Goal: Transaction & Acquisition: Purchase product/service

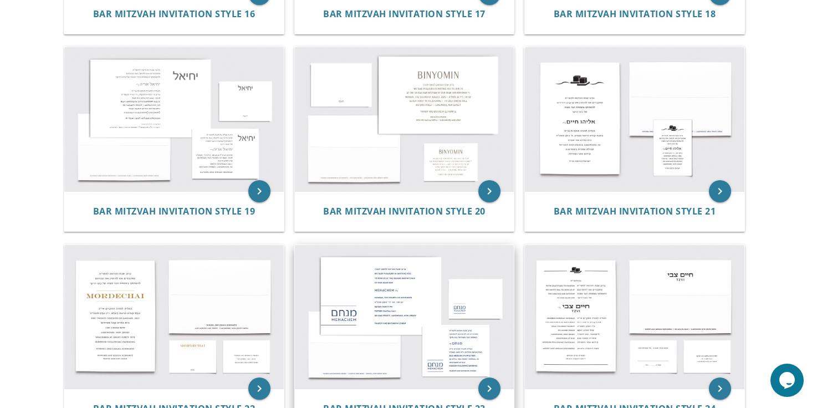
scroll to position [1360, 0]
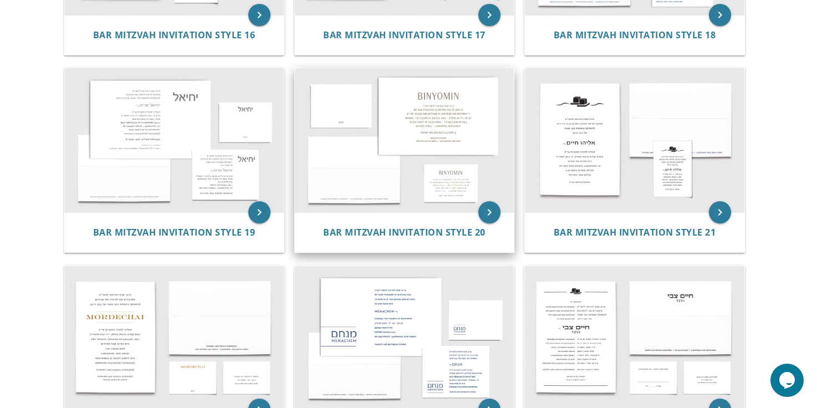
click at [436, 129] on img at bounding box center [405, 140] width 220 height 144
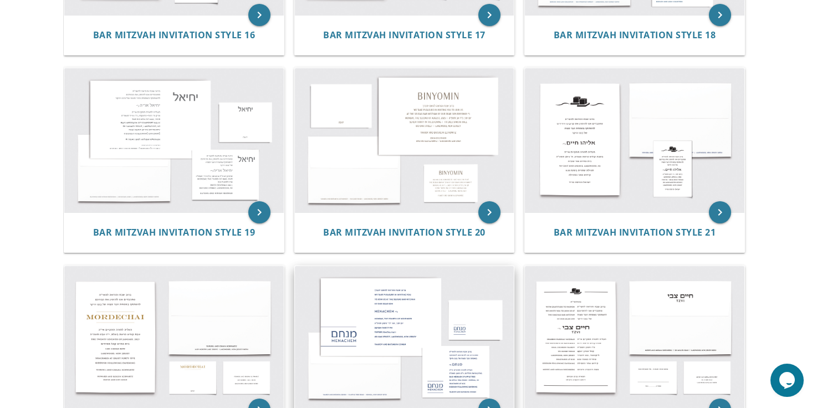
click at [384, 301] on img at bounding box center [405, 338] width 220 height 144
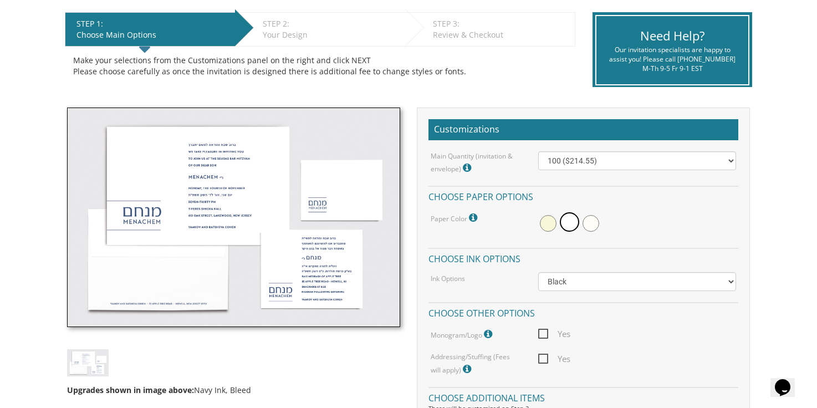
scroll to position [226, 0]
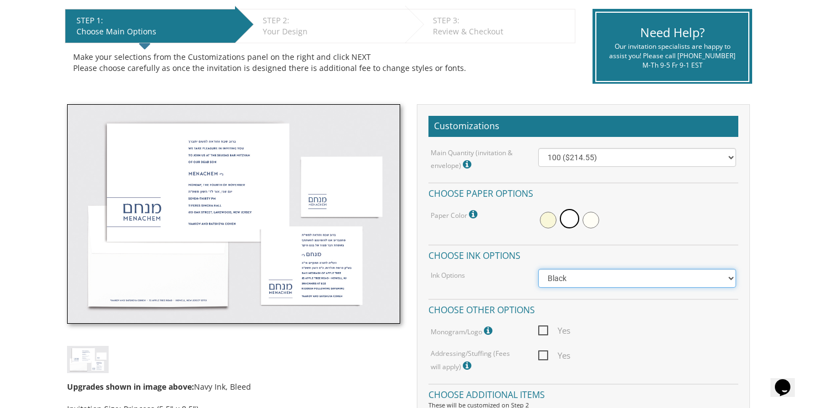
click at [561, 275] on select "Black Colored Ink ($65.00) Black + One Color ($100.00) Two Colors ($137.95)" at bounding box center [637, 278] width 199 height 19
select select "Standard"
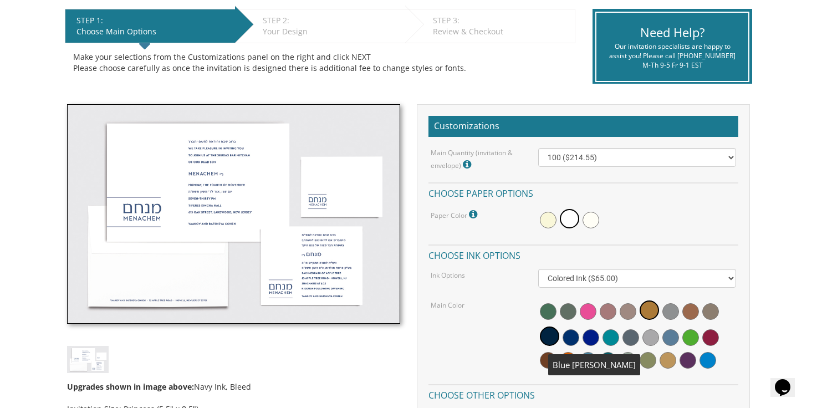
click at [570, 342] on span at bounding box center [571, 337] width 17 height 17
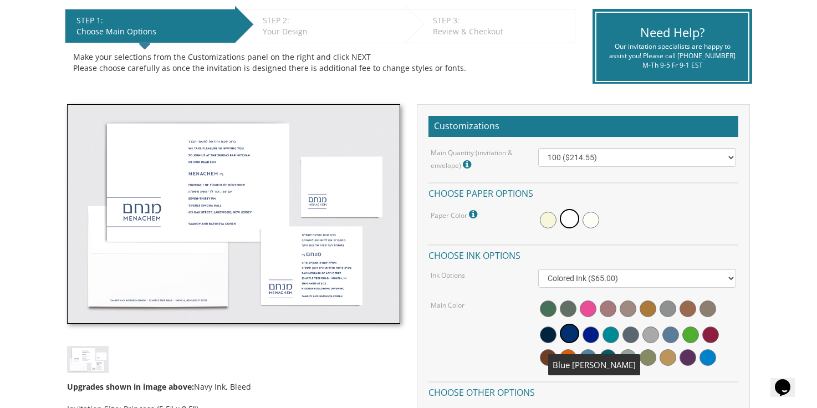
click at [565, 331] on span at bounding box center [569, 333] width 19 height 19
click at [464, 332] on div "Main Color" at bounding box center [584, 335] width 323 height 72
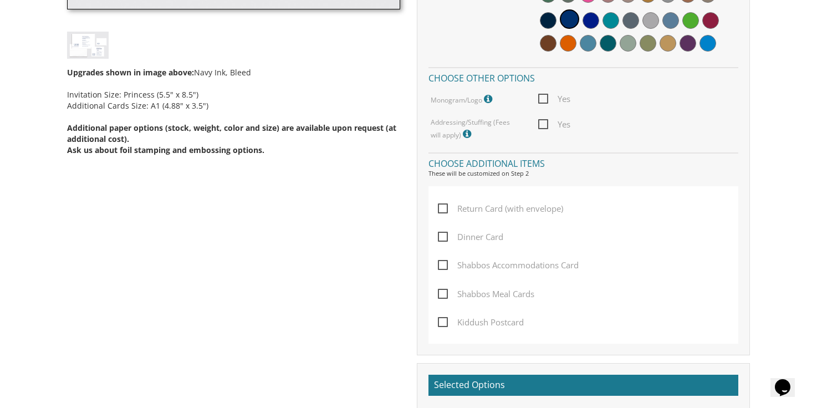
scroll to position [542, 0]
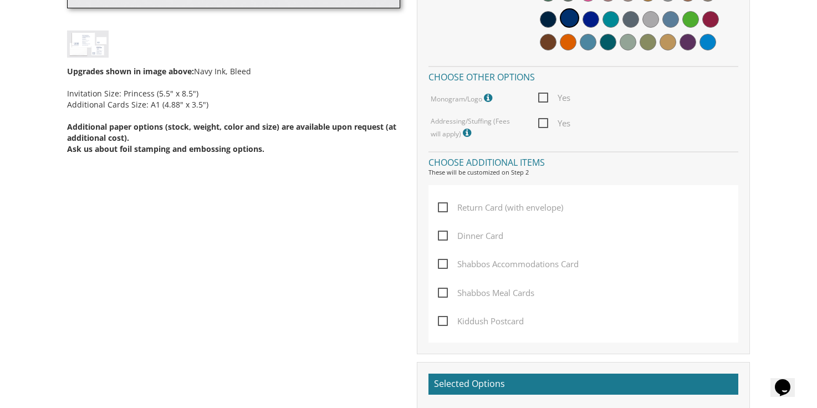
click at [440, 322] on span "Kiddush Postcard" at bounding box center [481, 321] width 86 height 14
click at [440, 322] on input "Kiddush Postcard" at bounding box center [441, 320] width 7 height 7
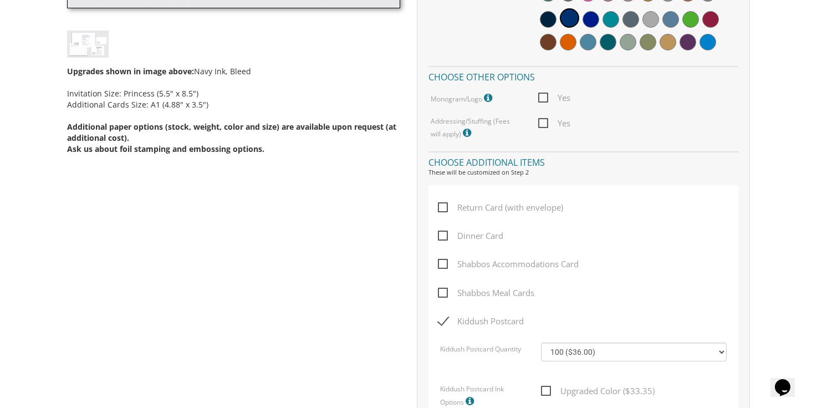
click at [440, 322] on span "Kiddush Postcard" at bounding box center [481, 321] width 86 height 14
click at [440, 322] on input "Kiddush Postcard" at bounding box center [441, 320] width 7 height 7
checkbox input "false"
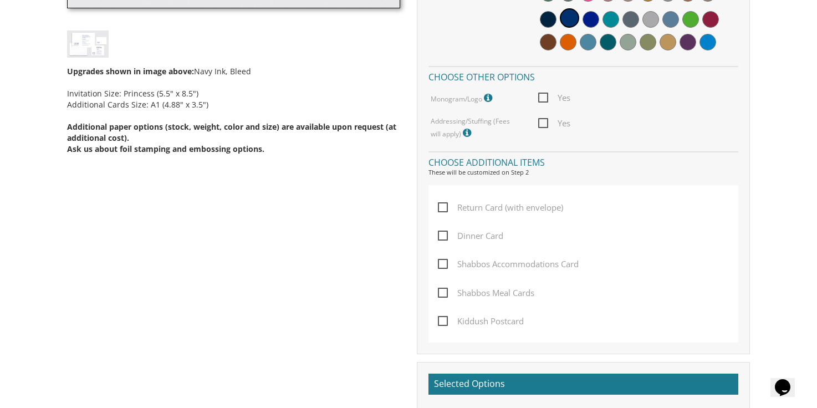
click at [446, 229] on span "Dinner Card" at bounding box center [470, 236] width 65 height 14
click at [445, 231] on input "Dinner Card" at bounding box center [441, 234] width 7 height 7
checkbox input "true"
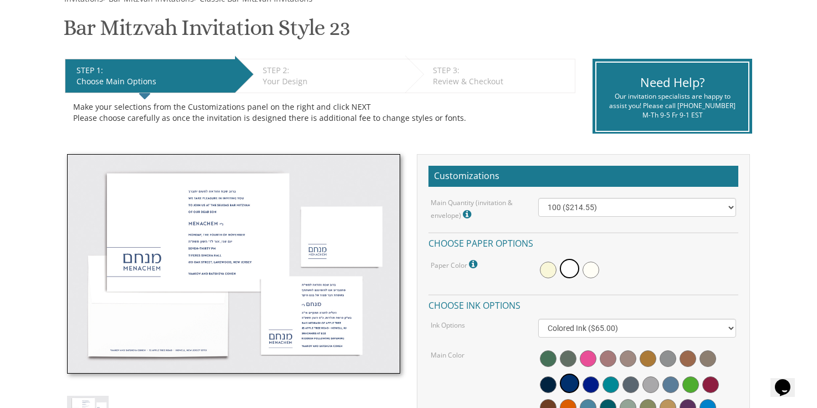
scroll to position [174, 0]
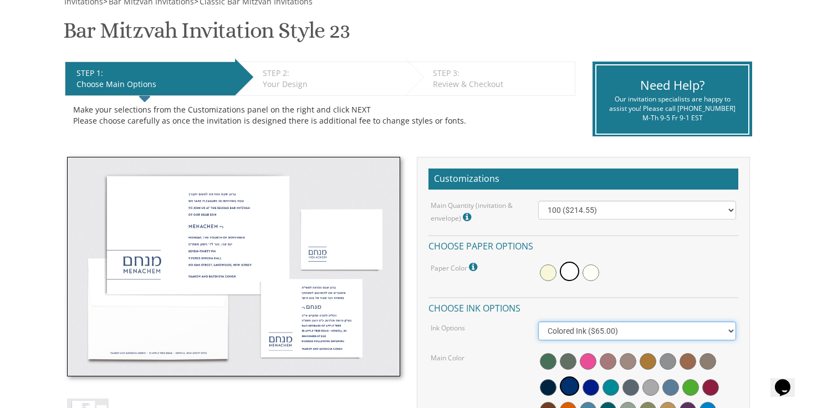
click at [574, 331] on select "Black Colored Ink ($65.00) Black + One Color ($100.00) Two Colors ($137.95)" at bounding box center [637, 331] width 199 height 19
select select "Black"
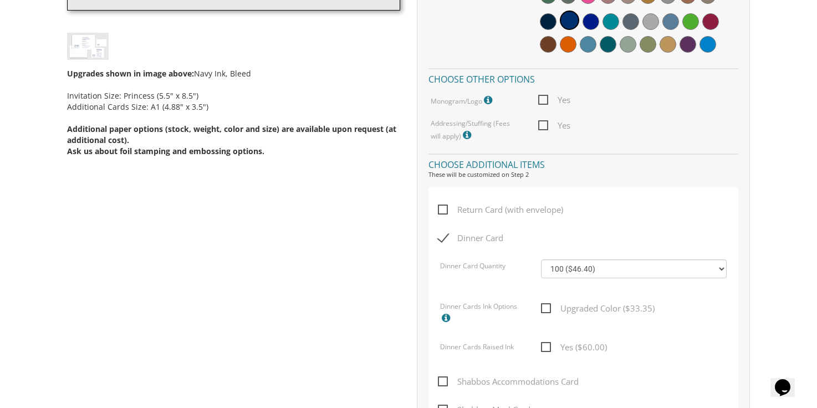
scroll to position [560, 0]
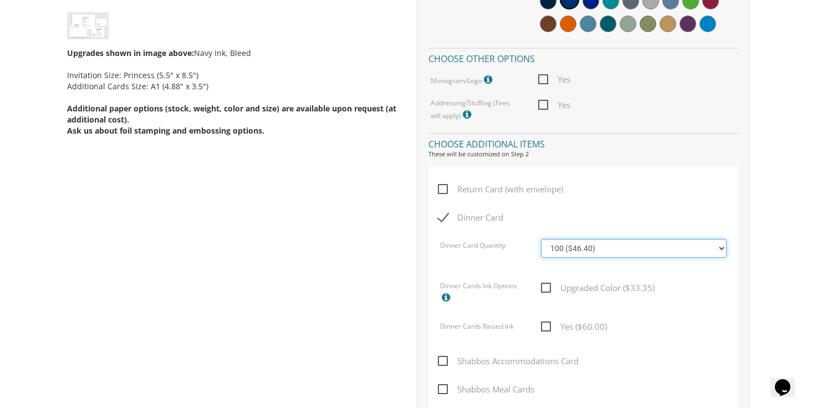
click at [596, 253] on select "100 ($46.40) 200 ($55.20) 300 ($61.85) 400 ($70.60) 500 ($77.20) 600 ($85.95) 7…" at bounding box center [634, 248] width 186 height 19
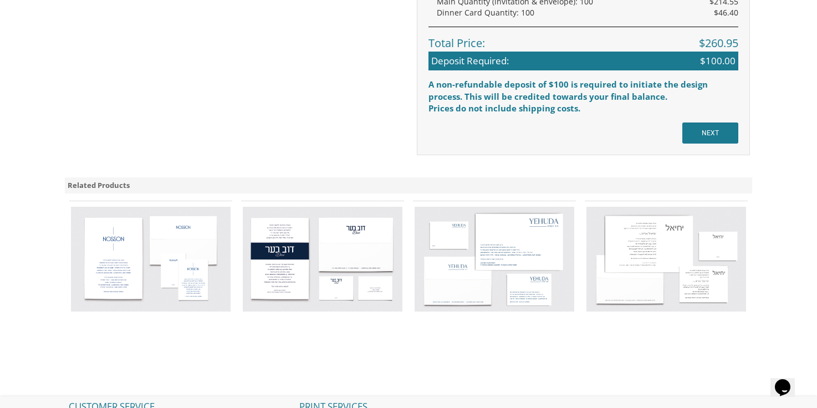
scroll to position [1079, 0]
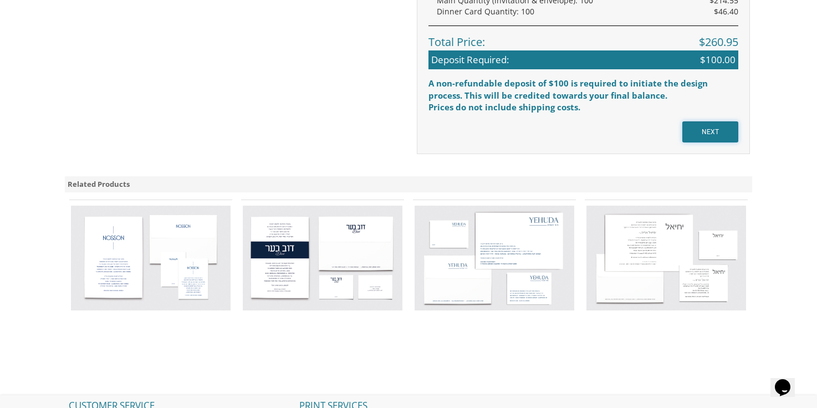
click at [699, 135] on input "NEXT" at bounding box center [711, 131] width 56 height 21
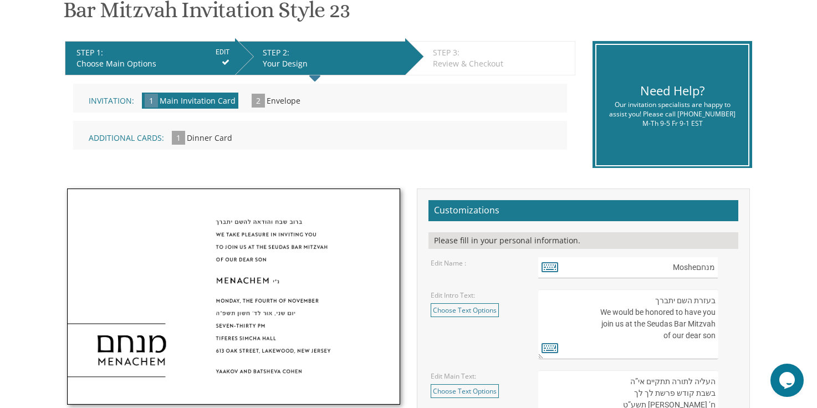
scroll to position [200, 0]
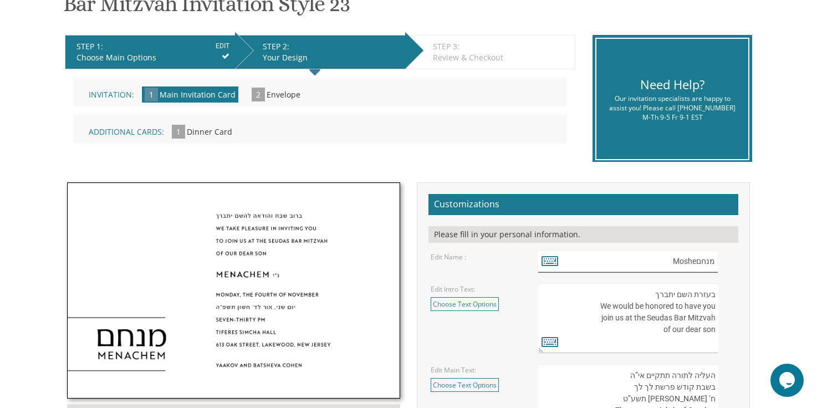
drag, startPoint x: 698, startPoint y: 262, endPoint x: 722, endPoint y: 262, distance: 24.4
click at [722, 262] on div "מנחםMoshe" at bounding box center [637, 262] width 199 height 22
click at [619, 284] on textarea "בעזרת השם יתברך We would be honored to have you join us at the Seudas Bar Mitzv…" at bounding box center [628, 318] width 180 height 70
paste textarea
type textarea "בעזרת השם יתברך We would be honored to have you join us at the Seudas Bar Mitzv…"
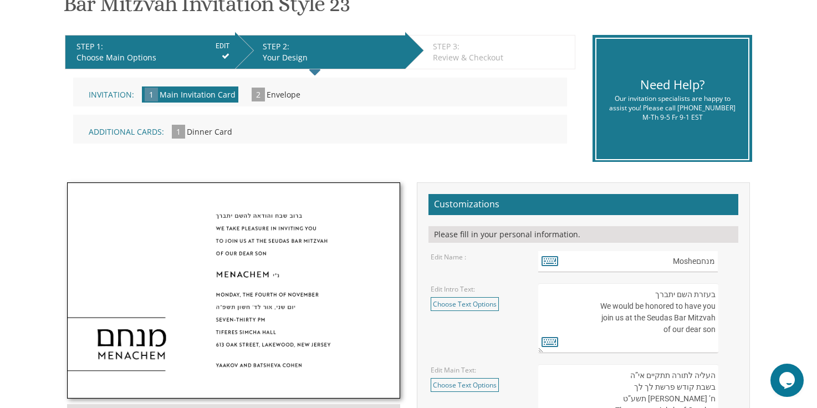
drag, startPoint x: 633, startPoint y: 295, endPoint x: 655, endPoint y: 299, distance: 22.0
click at [655, 299] on textarea "בעזרת השם יתברך We would be honored to have you join us at the Seudas Bar Mitzv…" at bounding box center [628, 318] width 180 height 70
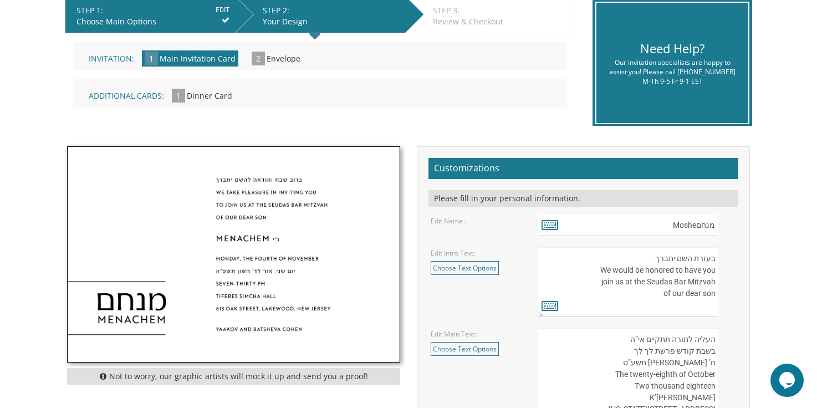
scroll to position [237, 0]
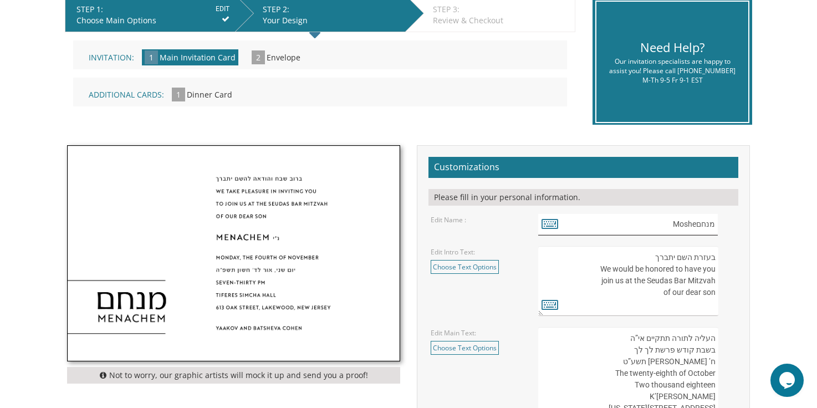
drag, startPoint x: 698, startPoint y: 223, endPoint x: 723, endPoint y: 223, distance: 25.0
click at [723, 223] on div "מנחםMoshe" at bounding box center [637, 225] width 199 height 22
type input "Moshe"
click at [547, 225] on icon at bounding box center [550, 224] width 17 height 16
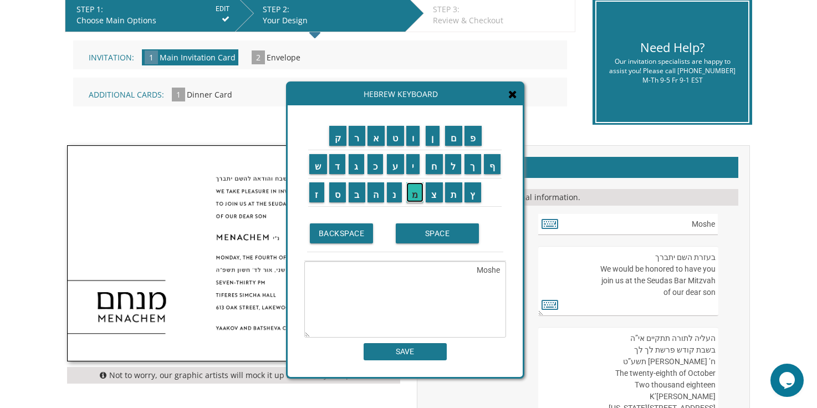
click at [413, 200] on input "מ" at bounding box center [415, 192] width 18 height 20
click at [316, 163] on input "ש" at bounding box center [318, 164] width 18 height 20
click at [375, 195] on input "ה" at bounding box center [376, 192] width 17 height 20
type textarea "Mosheמשה"
click at [406, 348] on input "SAVE" at bounding box center [405, 351] width 83 height 17
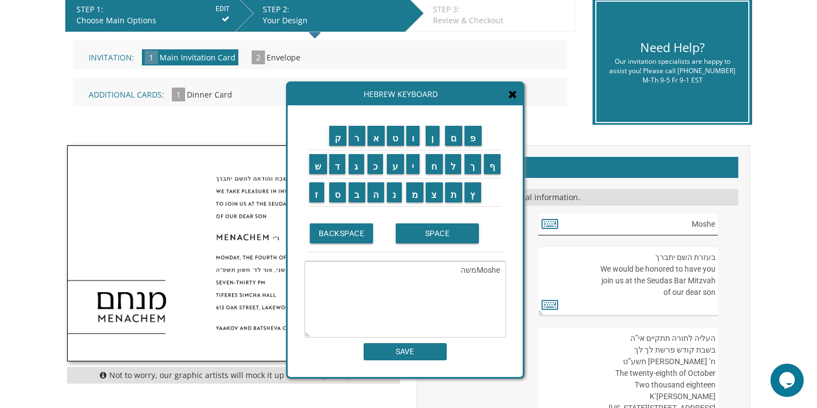
type input "Mosheמשה"
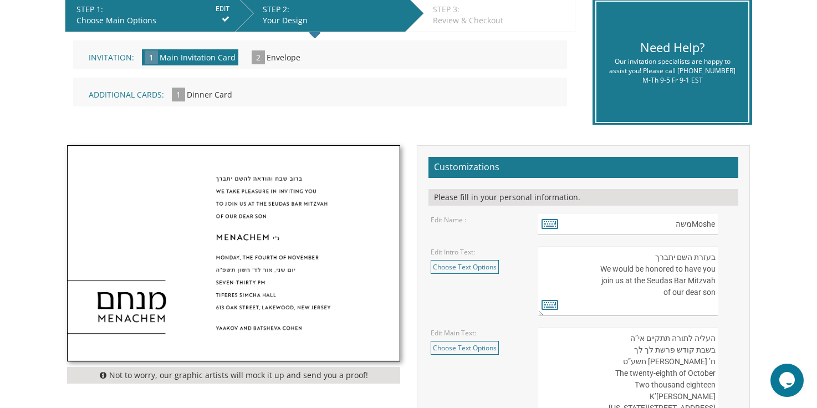
drag, startPoint x: 653, startPoint y: 260, endPoint x: 736, endPoint y: 260, distance: 83.2
click at [736, 260] on div "בעזרת השם יתברך We would be honored to have you join us at the Seudas Bar Mitzv…" at bounding box center [637, 281] width 215 height 70
click at [548, 311] on icon at bounding box center [550, 305] width 17 height 16
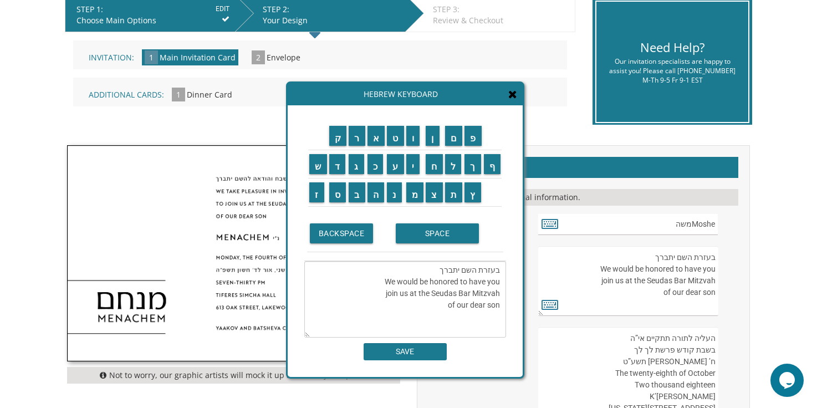
click at [358, 205] on td "ב" at bounding box center [357, 193] width 19 height 28
click at [355, 200] on input "ב" at bounding box center [357, 192] width 17 height 20
click at [333, 200] on input "ס" at bounding box center [337, 192] width 17 height 20
type textarea "בעזרת השם יתברך We would be honored to have you join us at the Seudas Bar Mitzv…"
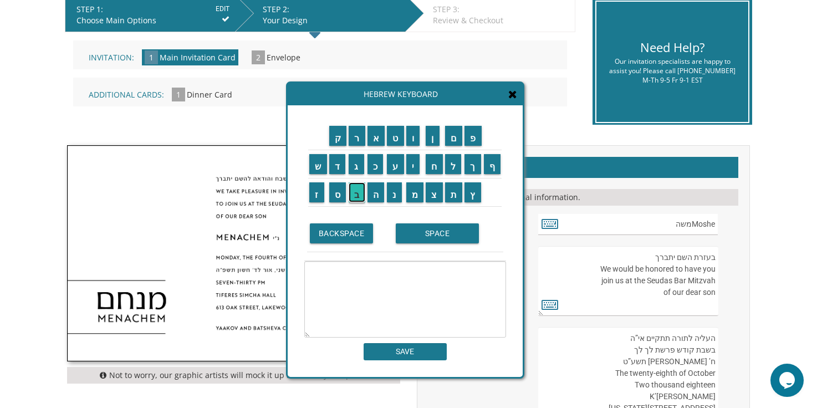
click at [352, 191] on input "ב" at bounding box center [357, 192] width 17 height 20
click at [337, 191] on input "ס" at bounding box center [337, 192] width 17 height 20
click at [338, 161] on input "ד" at bounding box center [337, 164] width 17 height 20
click at [352, 197] on input "ב" at bounding box center [357, 192] width 17 height 20
click at [354, 136] on input "ר" at bounding box center [357, 136] width 17 height 20
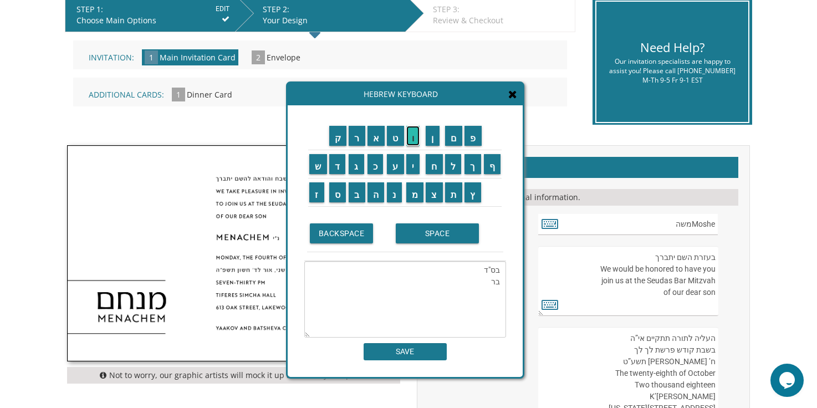
click at [413, 137] on input "ו" at bounding box center [413, 136] width 14 height 20
click at [357, 194] on input "ב" at bounding box center [357, 192] width 17 height 20
click at [313, 163] on input "ש" at bounding box center [318, 164] width 18 height 20
click at [358, 191] on input "ב" at bounding box center [357, 192] width 17 height 20
click at [438, 168] on input "ח" at bounding box center [434, 164] width 17 height 20
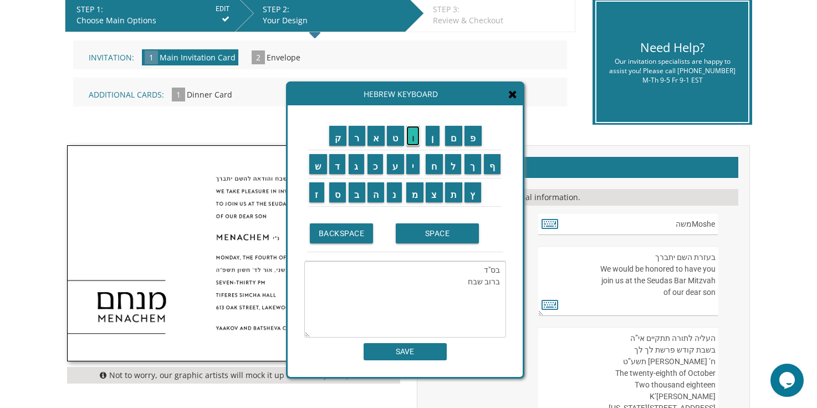
click at [413, 137] on input "ו" at bounding box center [413, 136] width 14 height 20
click at [378, 189] on input "ה" at bounding box center [376, 192] width 17 height 20
click at [415, 137] on input "ו" at bounding box center [413, 136] width 14 height 20
click at [339, 162] on input "ד" at bounding box center [337, 164] width 17 height 20
click at [378, 136] on input "א" at bounding box center [377, 136] width 18 height 20
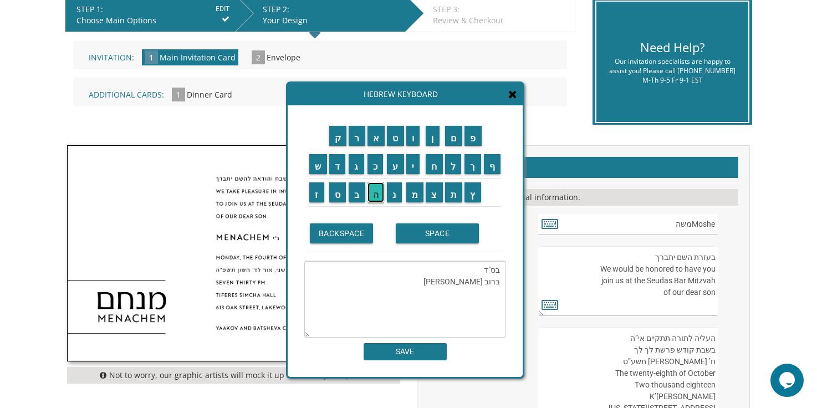
click at [375, 201] on input "ה" at bounding box center [376, 192] width 17 height 20
drag, startPoint x: 654, startPoint y: 258, endPoint x: 687, endPoint y: 257, distance: 32.7
click at [687, 257] on textarea "בעזרת השם יתברך We would be honored to have you join us at the Seudas Bar Mitzv…" at bounding box center [628, 281] width 180 height 70
click at [437, 283] on textarea "בס"ד ברוב שבח והודאה" at bounding box center [405, 299] width 202 height 77
click at [453, 170] on input "ל" at bounding box center [453, 164] width 17 height 20
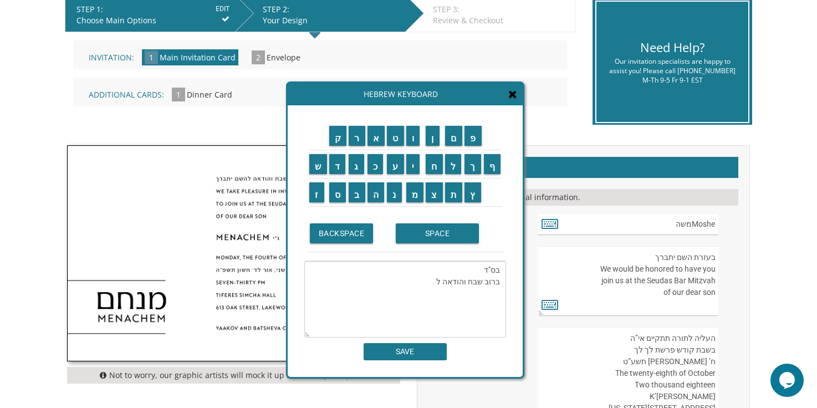
paste textarea "שם יתברך"
click at [435, 282] on textarea "בס"ד ברוב שבח והודאה לשם יתברך" at bounding box center [405, 299] width 202 height 77
click at [371, 194] on input "ה" at bounding box center [376, 192] width 17 height 20
click at [495, 298] on textarea "בס"ד ברוב שבח והודאה להשם יתברך" at bounding box center [405, 299] width 202 height 77
click at [375, 191] on input "ה" at bounding box center [376, 192] width 17 height 20
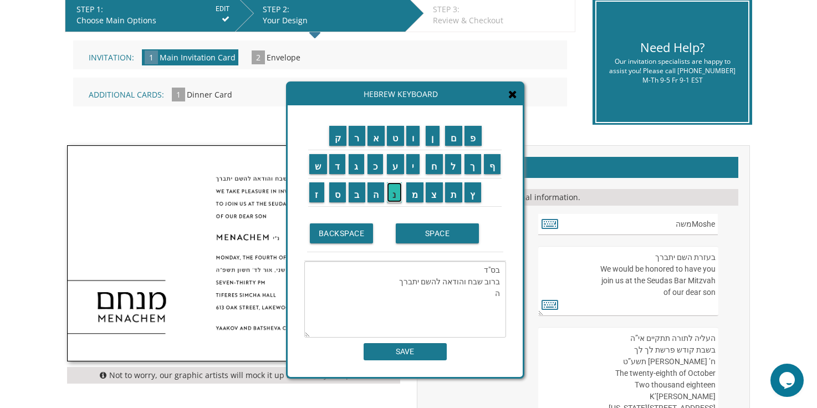
click at [392, 192] on input "נ" at bounding box center [394, 192] width 15 height 20
click at [414, 140] on input "ו" at bounding box center [413, 136] width 14 height 20
type textarea "בס"ד ברוב שבח והודאה להשם יתברך We are honored to invite you"
click at [654, 281] on textarea "בעזרת השם יתברך We would be honored to have you join us at the Seudas Bar Mitzv…" at bounding box center [628, 281] width 180 height 70
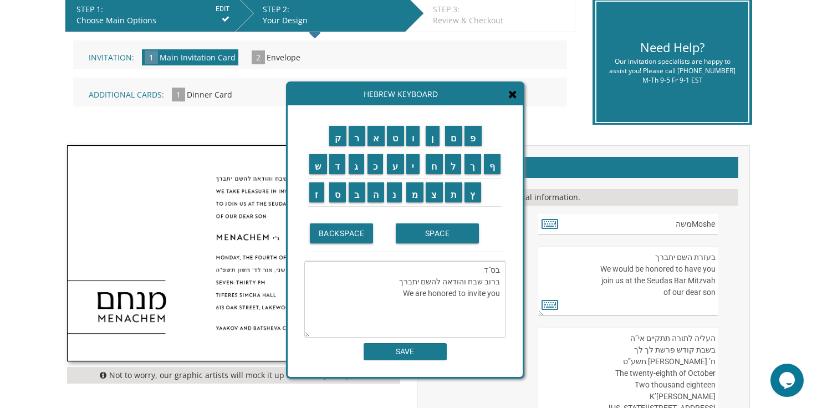
click at [654, 281] on textarea "בעזרת השם יתברך We would be honored to have you join us at the Seudas Bar Mitzv…" at bounding box center [628, 281] width 180 height 70
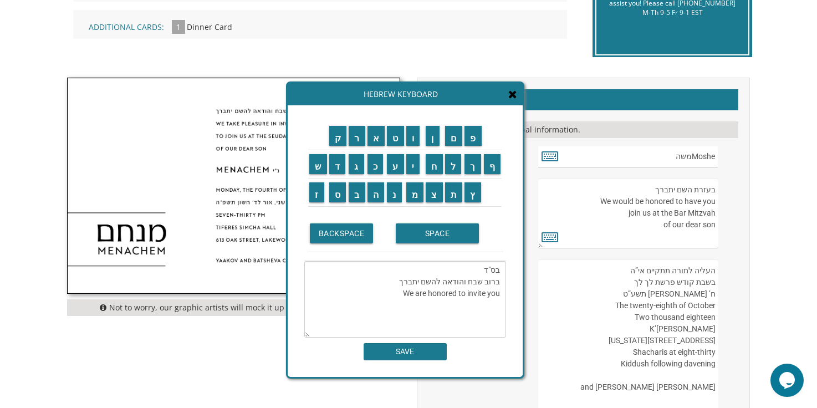
scroll to position [306, 0]
type textarea "בעזרת השם יתברך We would be honored to have you join us at the Bar Mitzvah of o…"
click at [659, 304] on textarea "העליה לתורה תתקיים אי”ה בשבת קודש פרשת לך לך ח’ חשון תשע”ט The twenty-eighth of…" at bounding box center [628, 346] width 180 height 175
drag, startPoint x: 684, startPoint y: 316, endPoint x: 717, endPoint y: 316, distance: 32.7
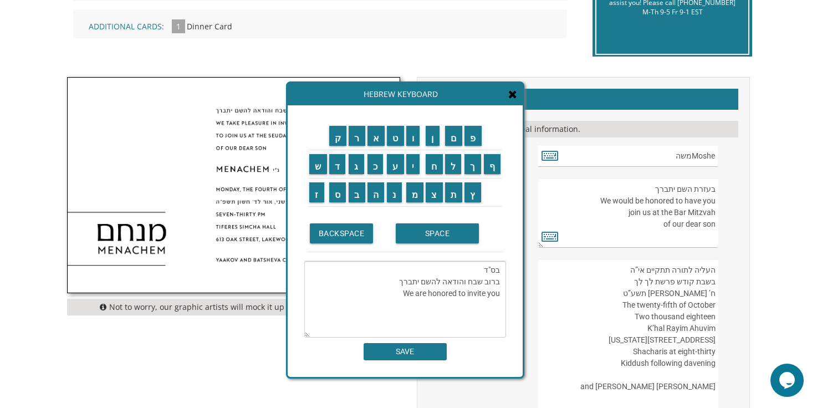
click at [718, 316] on textarea "העליה לתורה תתקיים אי”ה בשבת קודש פרשת לך לך ח’ חשון תשע”ט The twenty-eighth of…" at bounding box center [628, 346] width 180 height 175
drag, startPoint x: 648, startPoint y: 330, endPoint x: 707, endPoint y: 330, distance: 58.8
click at [707, 330] on textarea "העליה לתורה תתקיים אי”ה בשבת קודש פרשת לך לך ח’ [PERSON_NAME] תשע”ט The twenty-…" at bounding box center [628, 346] width 180 height 175
click at [707, 330] on textarea "העליה לתורה תתקיים אי”ה בשבת קודש פרשת לך לך ח’ חשון תשע”ט The twenty-eighth of…" at bounding box center [628, 346] width 180 height 175
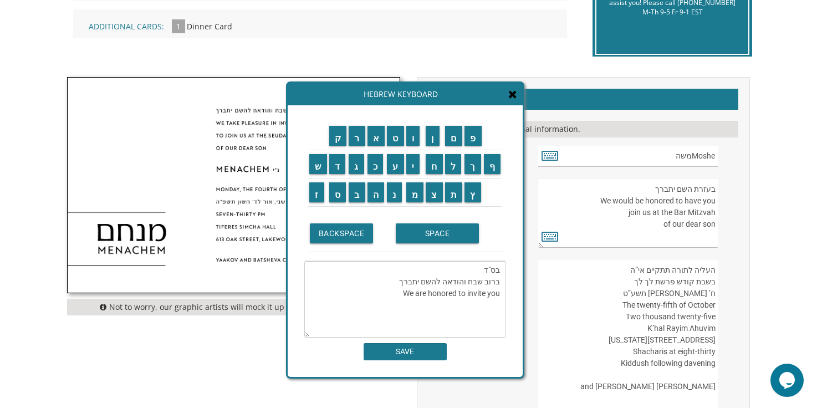
click at [707, 330] on textarea "העליה לתורה תתקיים אי”ה בשבת קודש פרשת לך לך ח’ חשון תשע”ט The twenty-eighth of…" at bounding box center [628, 346] width 180 height 175
click at [710, 329] on textarea "העליה לתורה תתקיים אי”ה בשבת קודש פרשת לך לך ח’ חשון תשע”ט The twenty-eighth of…" at bounding box center [628, 346] width 180 height 175
drag, startPoint x: 658, startPoint y: 341, endPoint x: 713, endPoint y: 342, distance: 54.9
click at [713, 342] on textarea "העליה לתורה תתקיים אי”ה בשבת קודש פרשת לך לך ח’ חשון תשע”ט The twenty-eighth of…" at bounding box center [628, 346] width 180 height 175
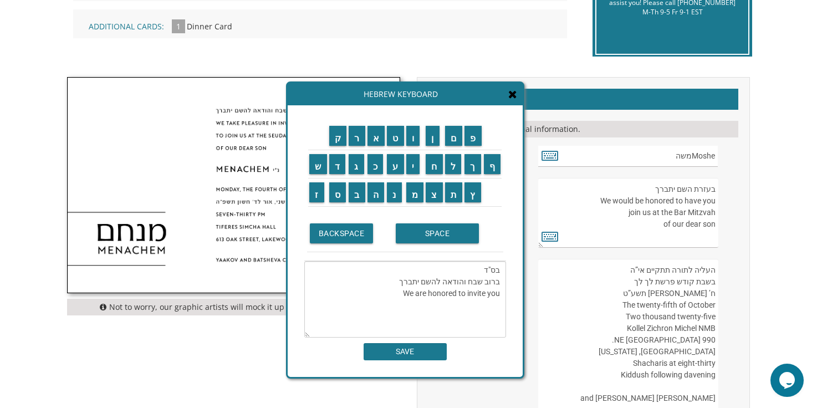
click at [713, 326] on textarea "העליה לתורה תתקיים אי”ה בשבת קודש פרשת לך לך ח’ חשון תשע”ט The twenty-eighth of…" at bounding box center [628, 346] width 180 height 175
click at [715, 329] on textarea "העליה לתורה תתקיים אי”ה בשבת קודש פרשת לך לך ח’ חשון תשע”ט The twenty-eighth of…" at bounding box center [628, 346] width 180 height 175
click at [618, 328] on textarea "העליה לתורה תתקיים אי”ה בשבת קודש פרשת לך לך ח’ חשון תשע”ט The twenty-eighth of…" at bounding box center [628, 346] width 180 height 175
click at [632, 365] on textarea "העליה לתורה תתקיים אי”ה בשבת קודש פרשת לך לך ח’ חשון תשע”ט The twenty-eighth of…" at bounding box center [628, 346] width 180 height 175
drag, startPoint x: 642, startPoint y: 354, endPoint x: 714, endPoint y: 348, distance: 72.3
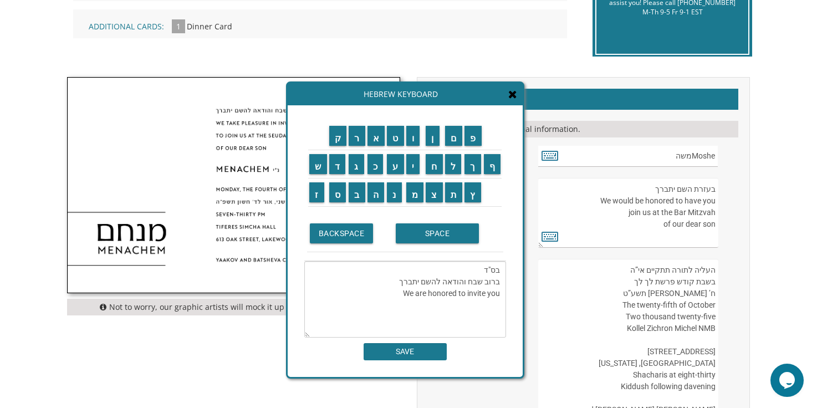
click at [714, 348] on textarea "העליה לתורה תתקיים אי”ה בשבת קודש פרשת לך לך ח’ חשון תשע”ט The twenty-eighth of…" at bounding box center [628, 346] width 180 height 175
drag, startPoint x: 703, startPoint y: 338, endPoint x: 717, endPoint y: 338, distance: 14.4
click at [717, 338] on textarea "העליה לתורה תתקיים אי”ה בשבת קודש פרשת לך לך ח’ חשון תשע”ט The twenty-eighth of…" at bounding box center [628, 346] width 180 height 175
click at [659, 339] on textarea "העליה לתורה תתקיים אי”ה בשבת קודש פרשת לך לך ח’ חשון תשע”ט The twenty-eighth of…" at bounding box center [628, 346] width 180 height 175
paste textarea "990"
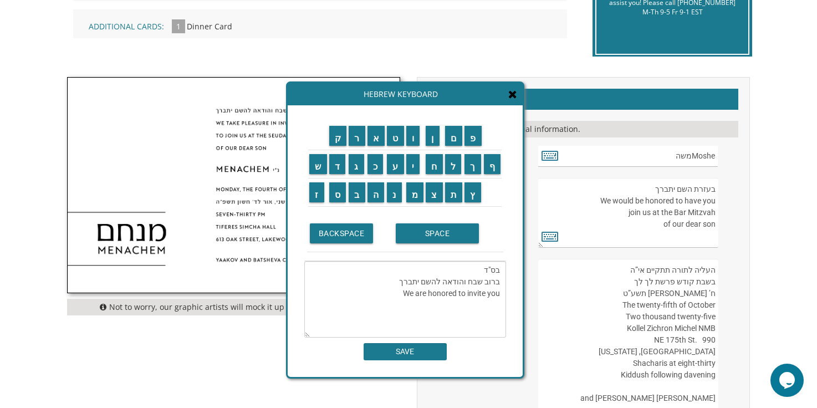
drag, startPoint x: 704, startPoint y: 339, endPoint x: 718, endPoint y: 339, distance: 13.3
click at [718, 339] on textarea "העליה לתורה תתקיים אי”ה בשבת קודש פרשת לך לך ח’ חשון תשע”ט The twenty-eighth of…" at bounding box center [628, 346] width 180 height 175
click at [715, 327] on textarea "העליה לתורה תתקיים אי”ה בשבת קודש פרשת לך לך ח’ חשון תשע”ט The twenty-eighth of…" at bounding box center [628, 346] width 180 height 175
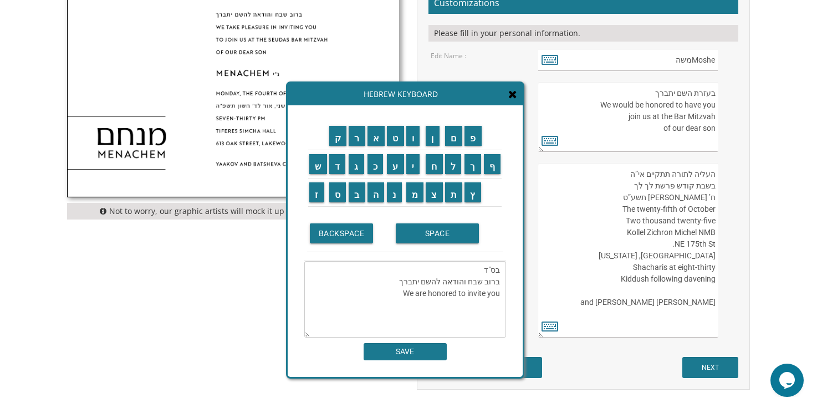
scroll to position [378, 0]
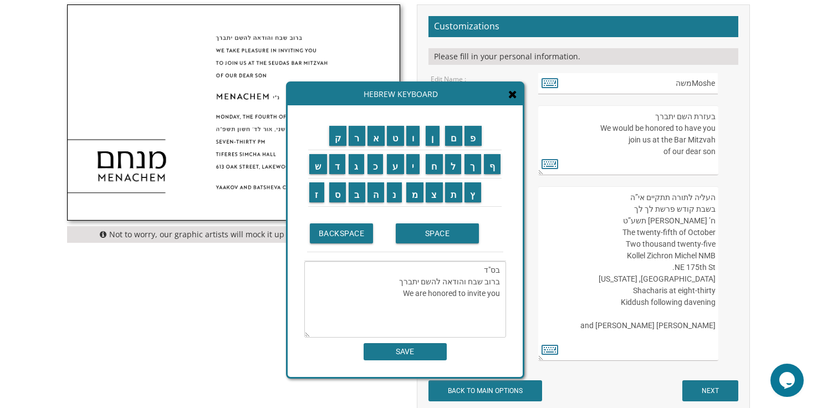
click at [676, 268] on textarea "העליה לתורה תתקיים אי”ה בשבת קודש פרשת לך לך ח’ חשון תשע”ט The twenty-eighth of…" at bounding box center [628, 273] width 180 height 175
click at [641, 283] on textarea "העליה לתורה תתקיים אי”ה בשבת קודש פרשת לך לך ח’ חשון תשע”ט The twenty-eighth of…" at bounding box center [628, 273] width 180 height 175
drag, startPoint x: 674, startPoint y: 279, endPoint x: 718, endPoint y: 279, distance: 43.3
click at [718, 279] on textarea "העליה לתורה תתקיים אי”ה בשבת קודש פרשת לך לך ח’ חשון תשע”ט The twenty-eighth of…" at bounding box center [628, 273] width 180 height 175
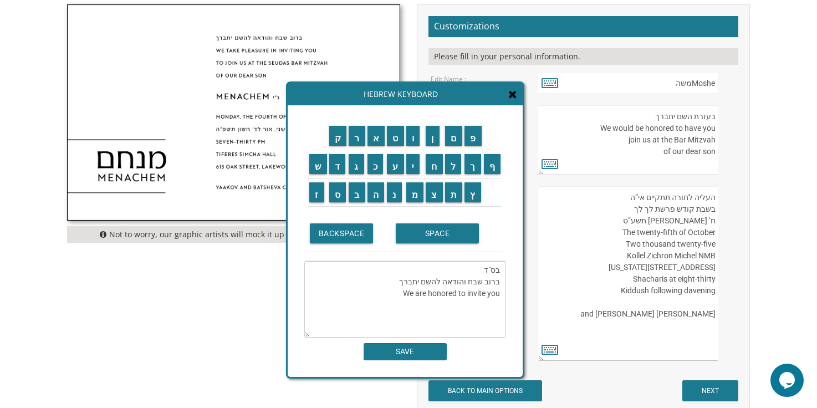
click at [703, 291] on textarea "העליה לתורה תתקיים אי”ה בשבת קודש פרשת לך לך ח’ [PERSON_NAME] תשע”ט The twenty-…" at bounding box center [628, 273] width 180 height 175
drag, startPoint x: 633, startPoint y: 325, endPoint x: 720, endPoint y: 326, distance: 86.5
click at [720, 326] on div "העליה לתורה תתקיים אי”ה בשבת קודש פרשת לך לך ח’ חשון תשע”ט The twenty-eighth of…" at bounding box center [637, 273] width 199 height 175
type textarea "העליה לתורה תתקיים אי”ה בשבת קודש פרשת לך לך ח’ חשון תשע”ט The twenty-fifth of …"
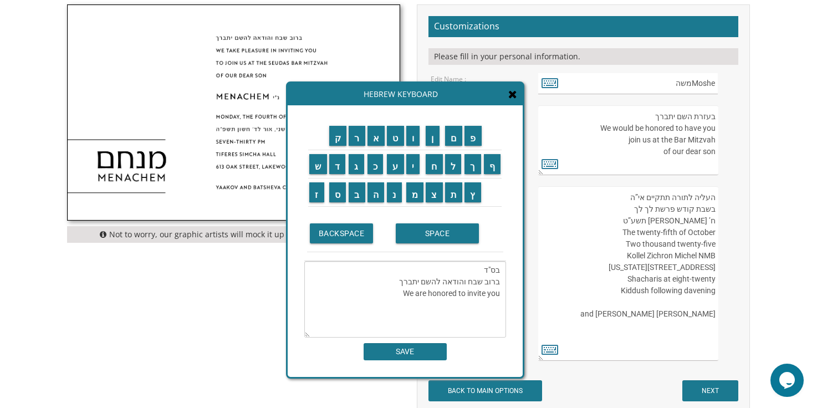
click at [513, 95] on icon at bounding box center [513, 94] width 9 height 11
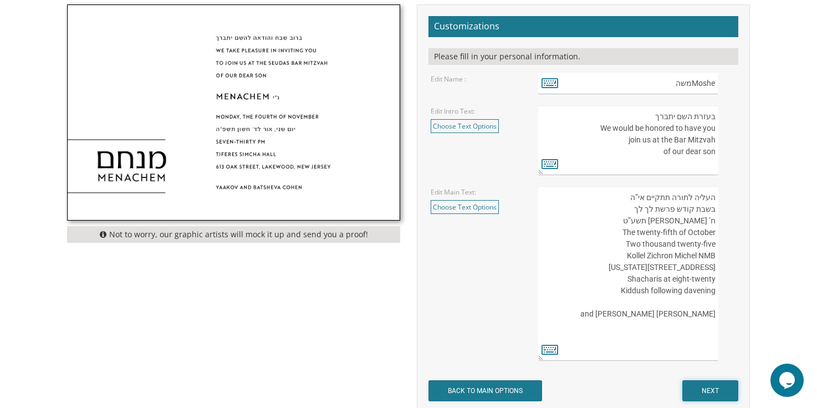
click at [707, 389] on input "NEXT" at bounding box center [711, 390] width 56 height 21
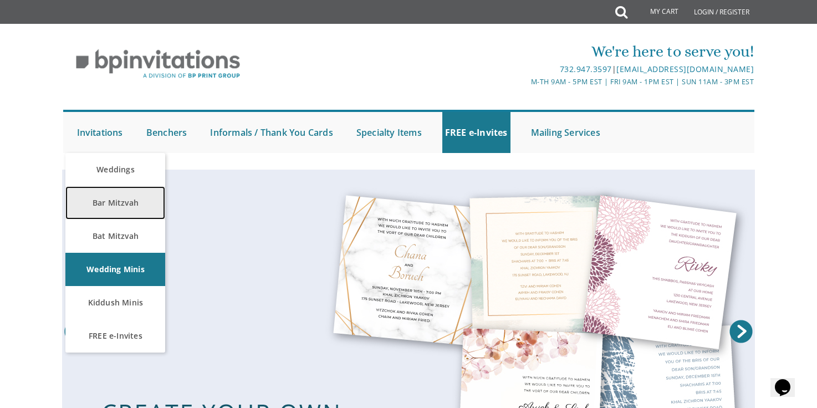
click at [105, 208] on link "Bar Mitzvah" at bounding box center [115, 202] width 100 height 33
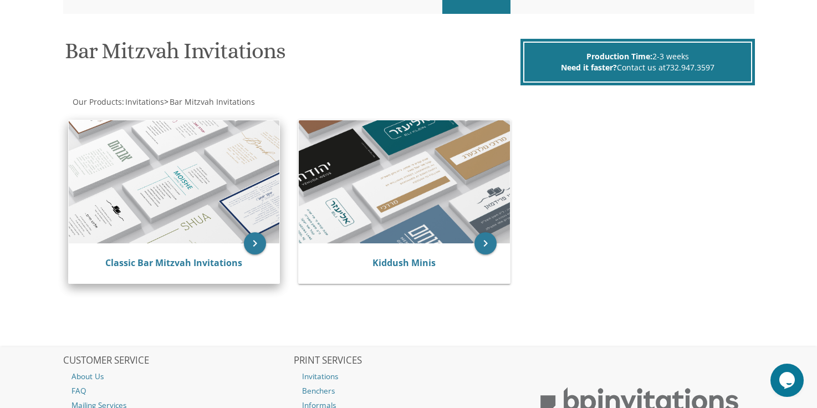
click at [159, 195] on img at bounding box center [174, 181] width 211 height 123
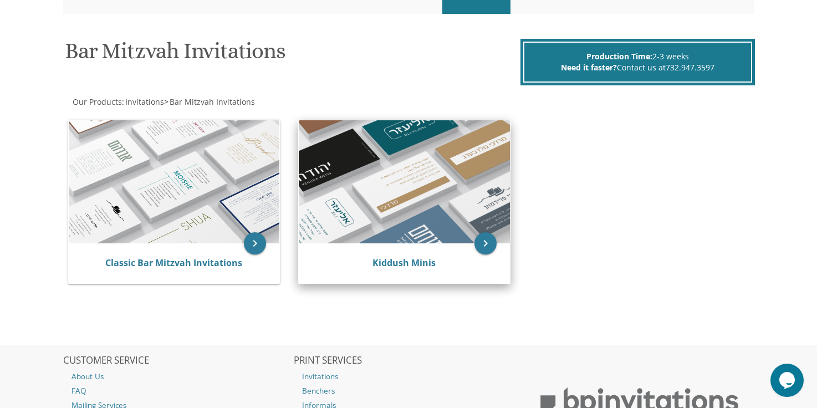
click at [413, 238] on img at bounding box center [404, 181] width 211 height 123
click at [465, 194] on img at bounding box center [404, 181] width 211 height 123
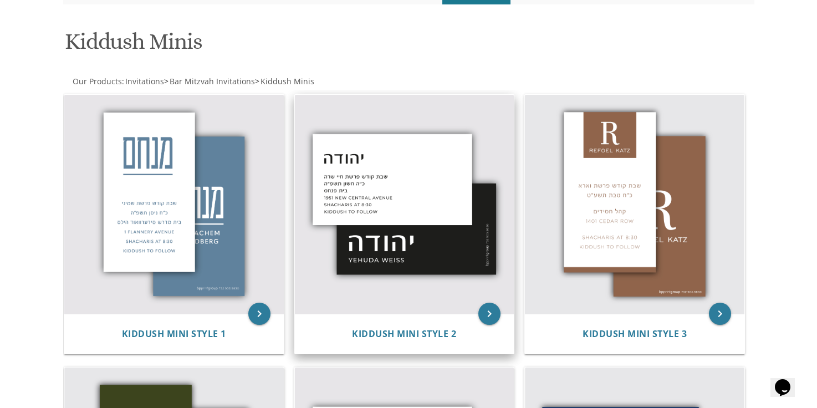
scroll to position [147, 0]
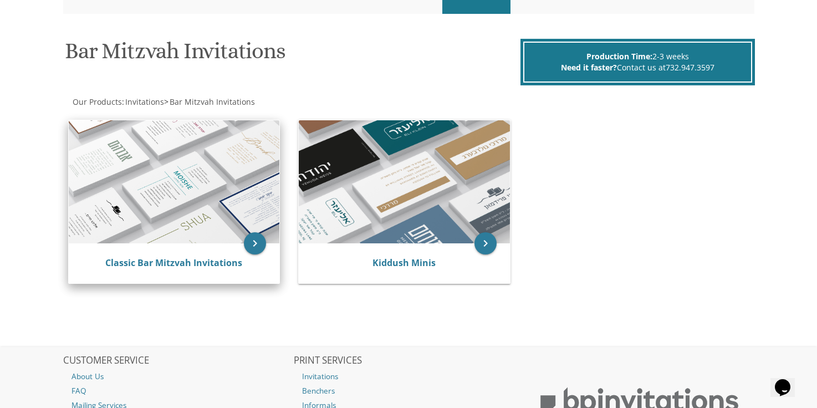
click at [187, 148] on img at bounding box center [174, 181] width 211 height 123
click at [184, 180] on img at bounding box center [174, 181] width 211 height 123
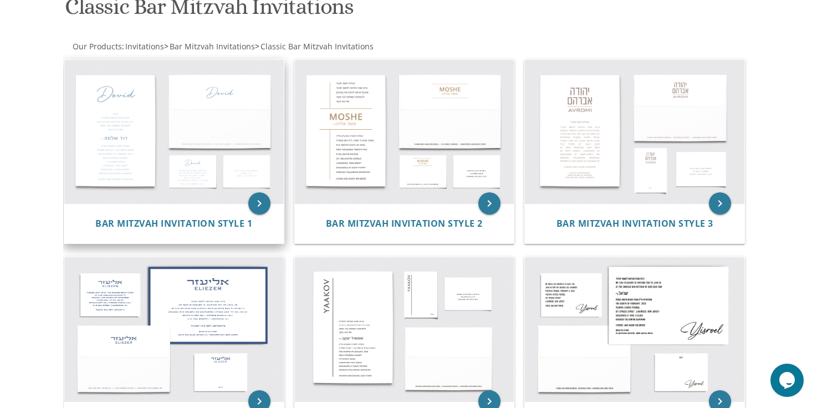
scroll to position [191, 0]
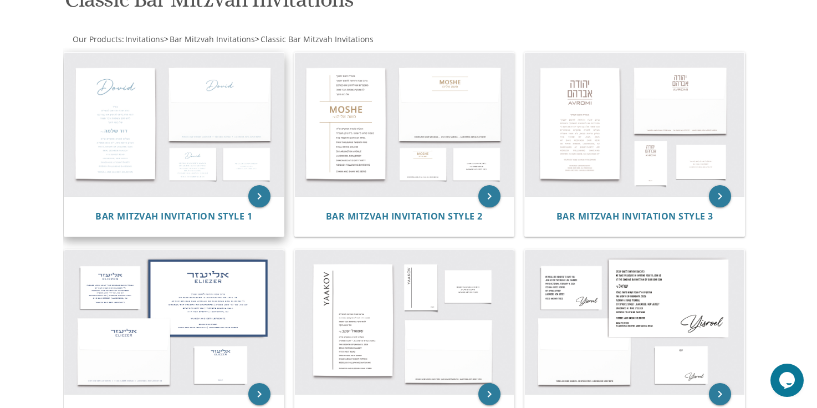
click at [168, 103] on img at bounding box center [174, 125] width 220 height 144
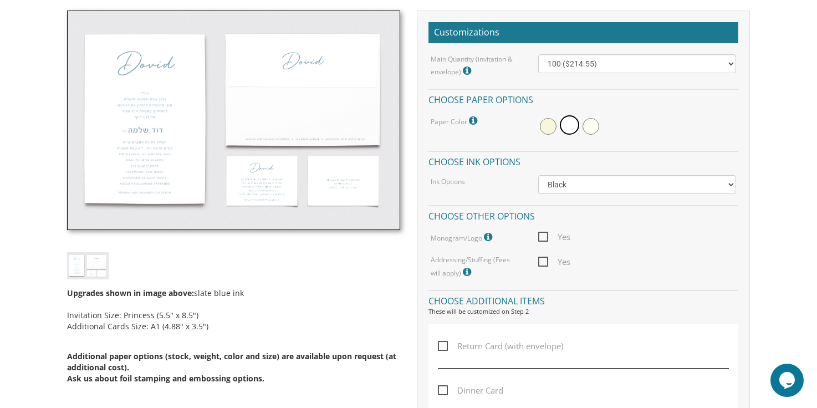
scroll to position [321, 0]
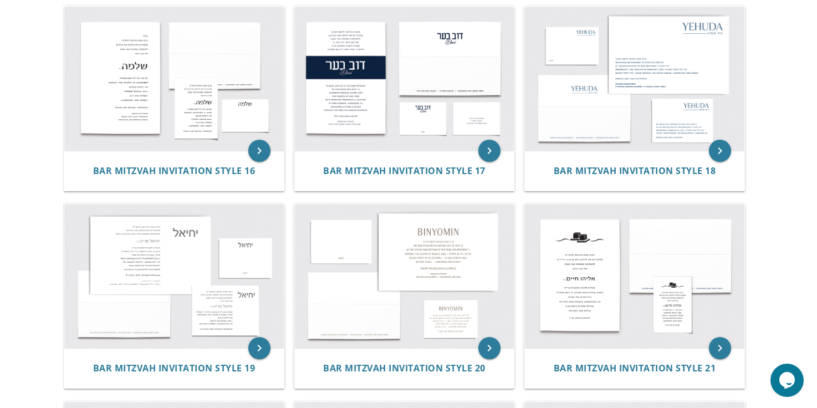
scroll to position [1231, 0]
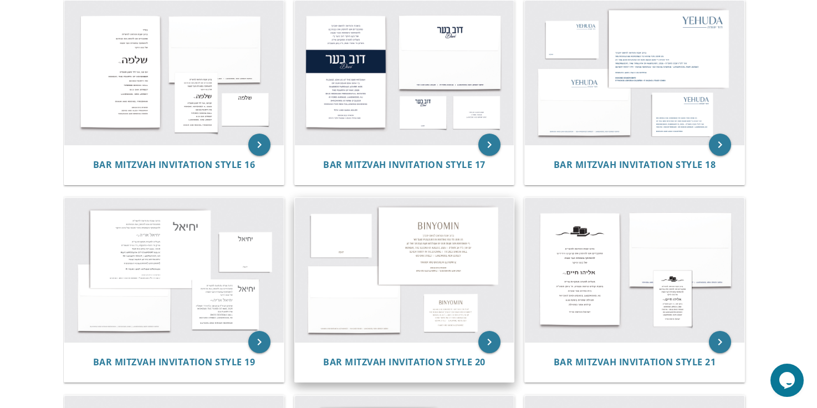
click at [400, 227] on img at bounding box center [405, 270] width 220 height 144
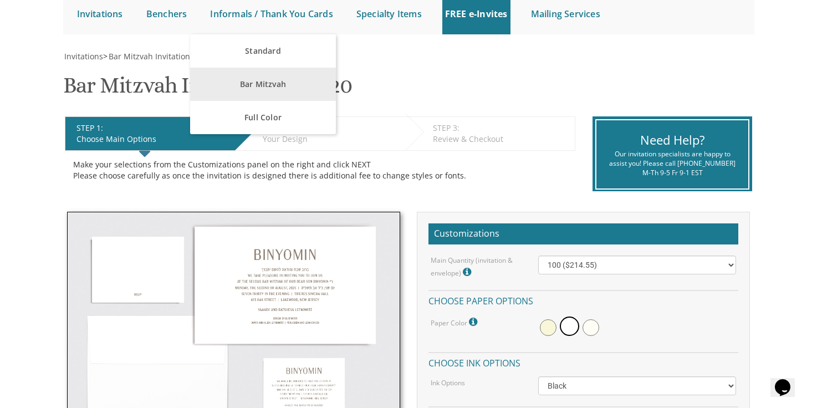
scroll to position [120, 0]
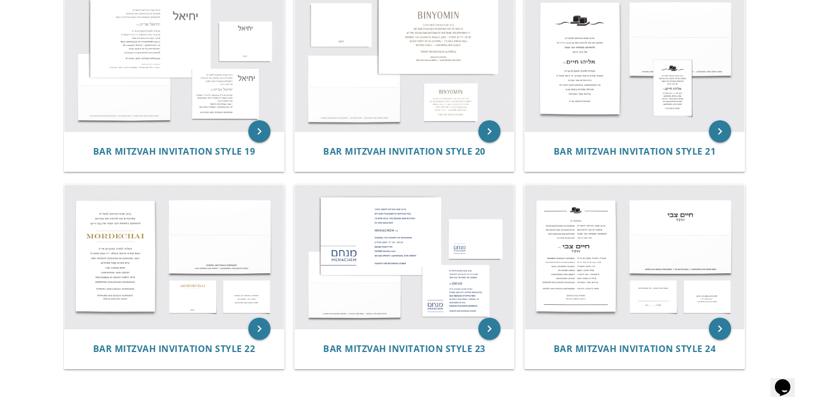
scroll to position [1539, 0]
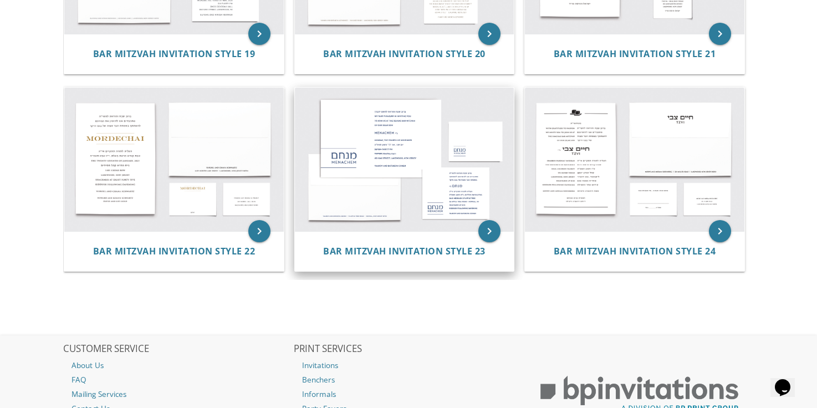
click at [369, 157] on img at bounding box center [405, 160] width 220 height 144
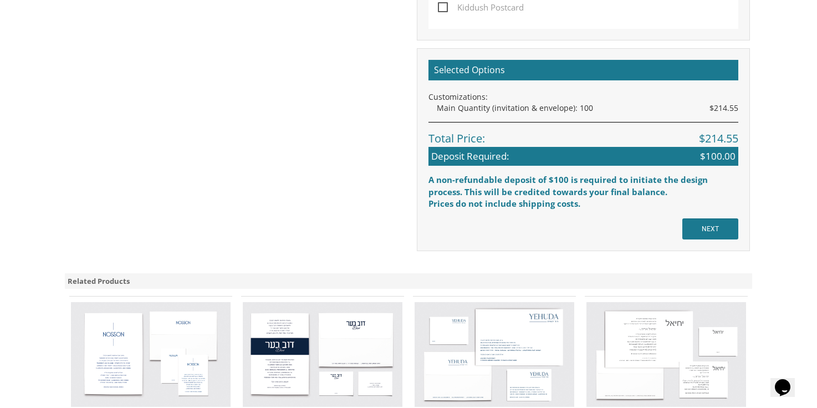
scroll to position [776, 0]
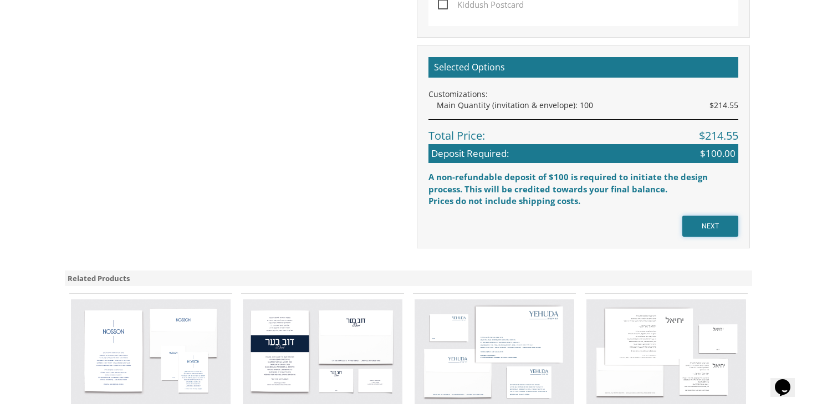
click at [715, 217] on input "NEXT" at bounding box center [711, 226] width 56 height 21
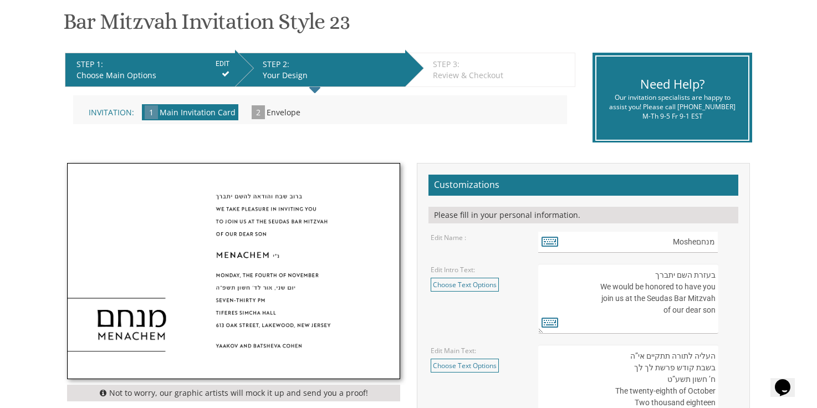
scroll to position [183, 0]
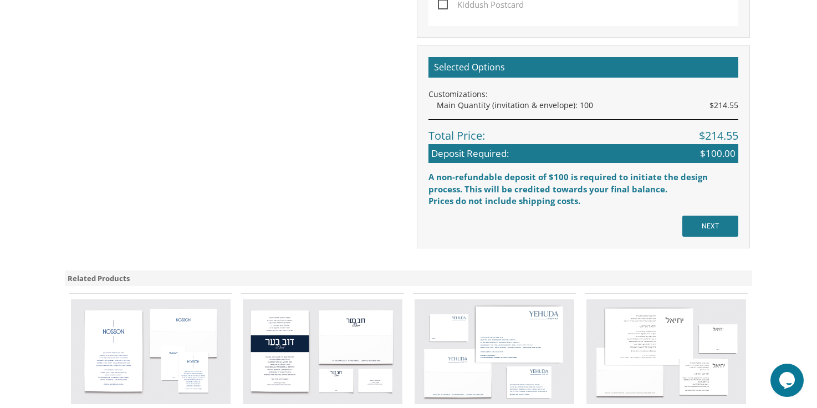
click at [526, 323] on img at bounding box center [495, 351] width 160 height 105
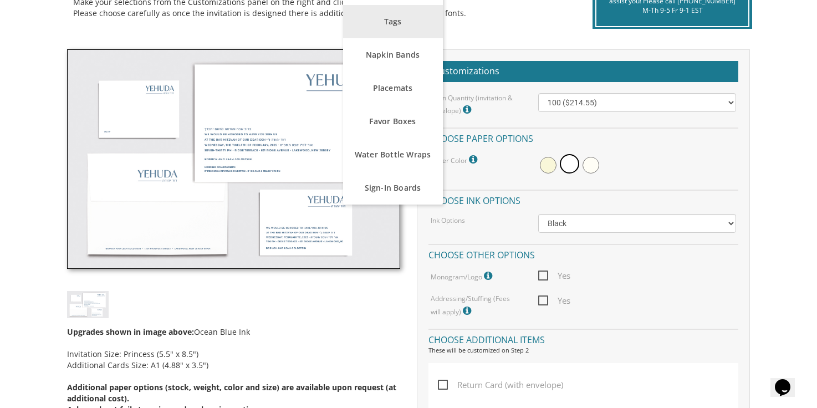
scroll to position [282, 0]
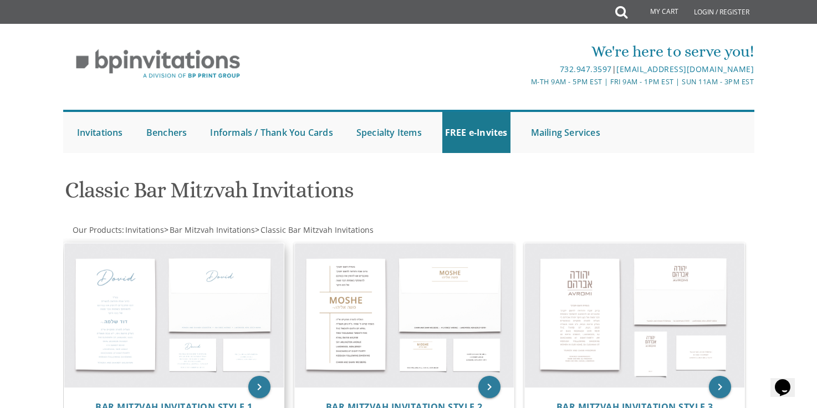
click at [126, 254] on img at bounding box center [174, 315] width 220 height 144
click at [123, 272] on img at bounding box center [174, 315] width 220 height 144
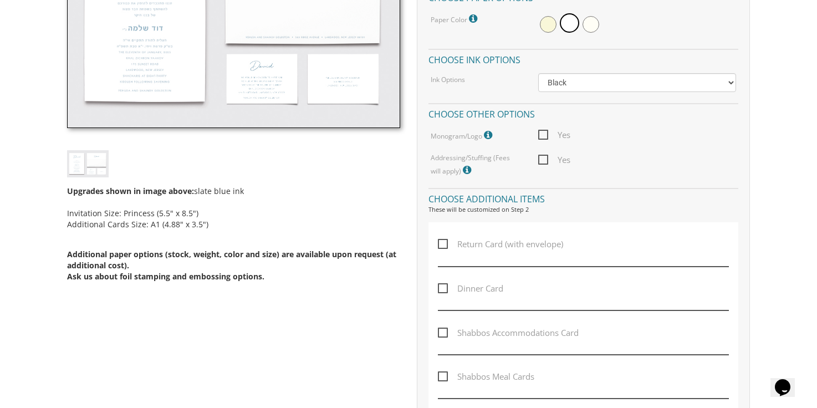
scroll to position [501, 0]
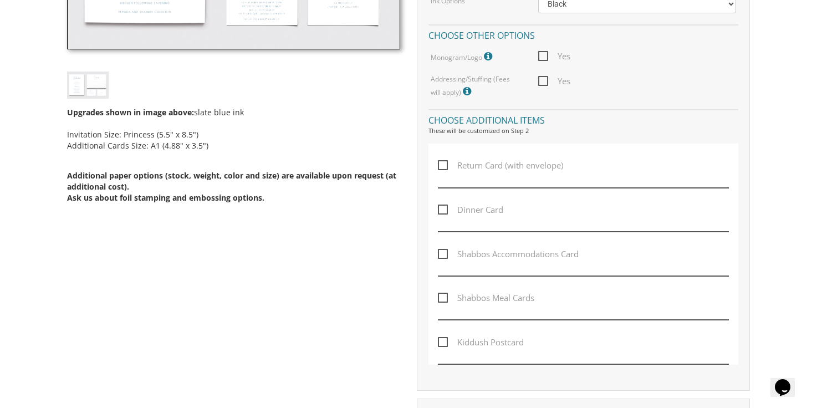
click at [443, 210] on span "Dinner Card" at bounding box center [470, 210] width 65 height 14
click at [443, 210] on input "Dinner Card" at bounding box center [441, 208] width 7 height 7
checkbox input "true"
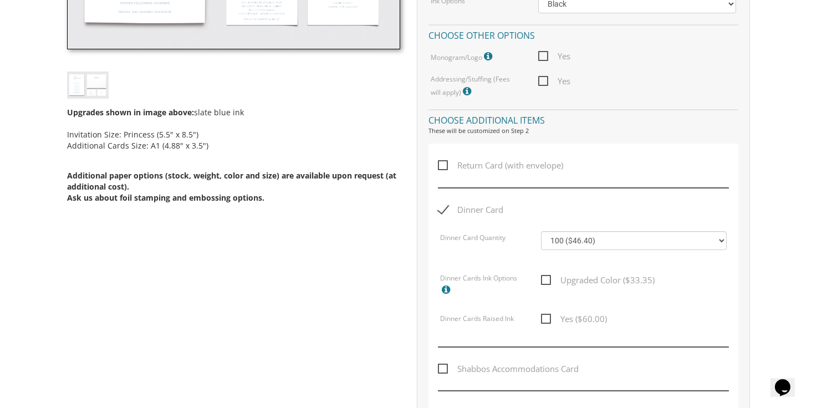
click at [443, 169] on span "Return Card (with envelope)" at bounding box center [500, 166] width 125 height 14
click at [443, 168] on input "Return Card (with envelope)" at bounding box center [441, 164] width 7 height 7
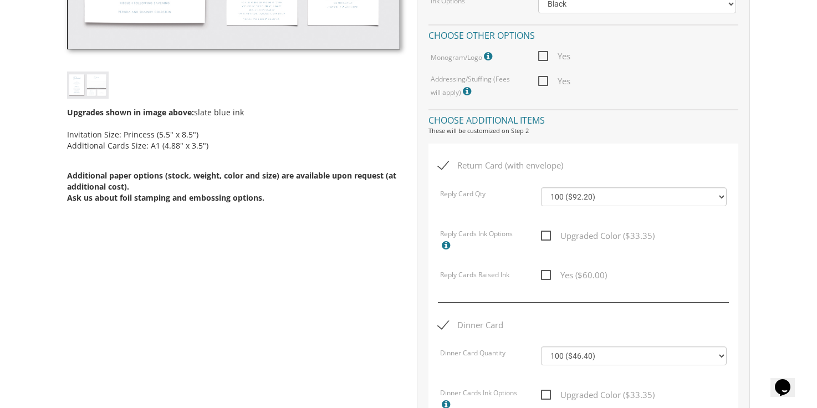
click at [443, 169] on span "Return Card (with envelope)" at bounding box center [500, 166] width 125 height 14
click at [443, 168] on input "Return Card (with envelope)" at bounding box center [441, 164] width 7 height 7
checkbox input "false"
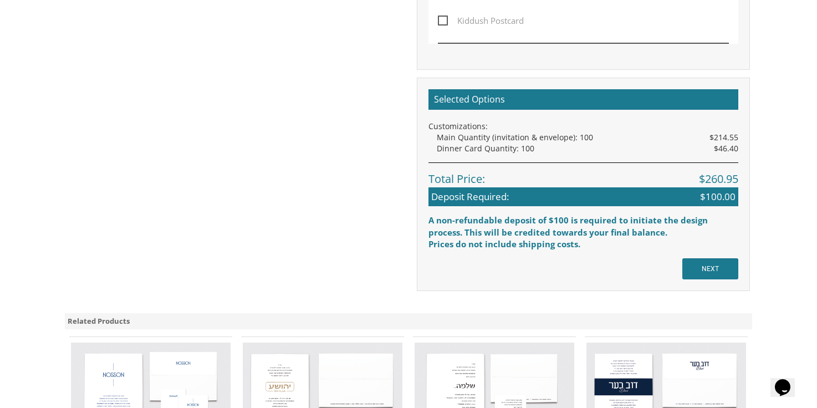
scroll to position [967, 0]
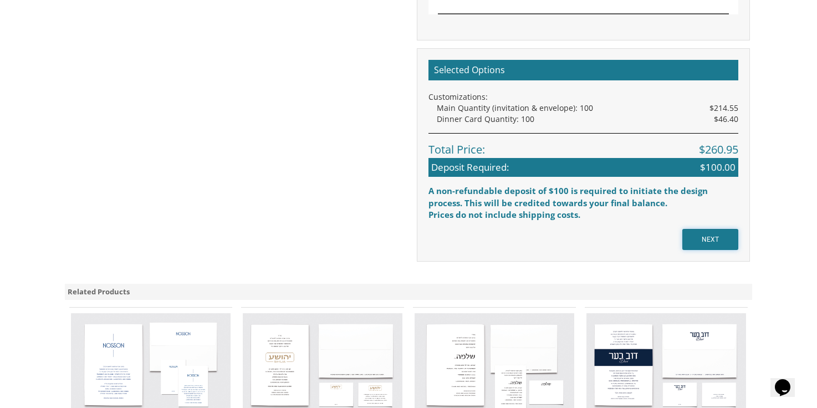
click at [709, 246] on input "NEXT" at bounding box center [711, 239] width 56 height 21
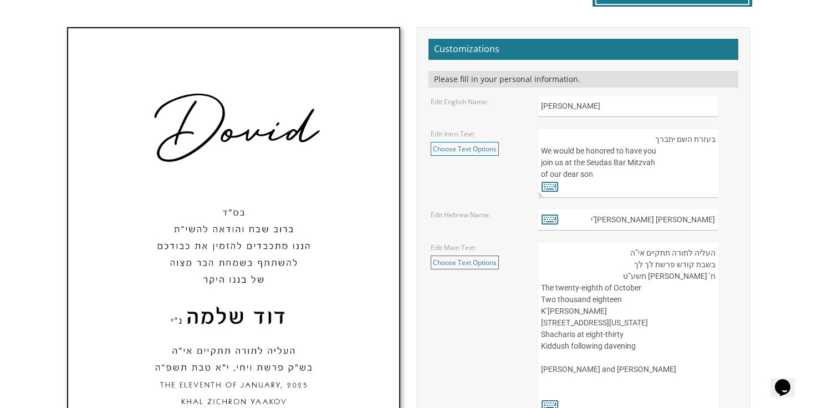
scroll to position [355, 0]
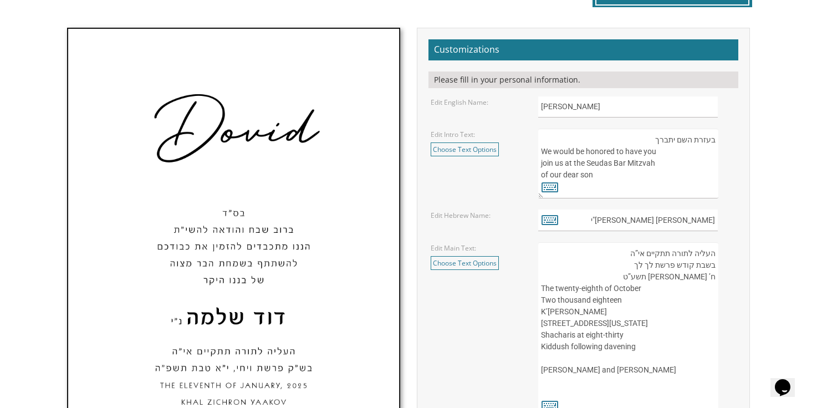
drag, startPoint x: 647, startPoint y: 138, endPoint x: 730, endPoint y: 175, distance: 91.4
click at [730, 175] on div "בעזרת השם יתברך We would be honored to have you join us at the Seudas Bar Mitzv…" at bounding box center [637, 164] width 199 height 70
click at [724, 171] on div "בעזרת השם יתברך We would be honored to have you join us at the Seudas Bar Mitzv…" at bounding box center [637, 164] width 199 height 70
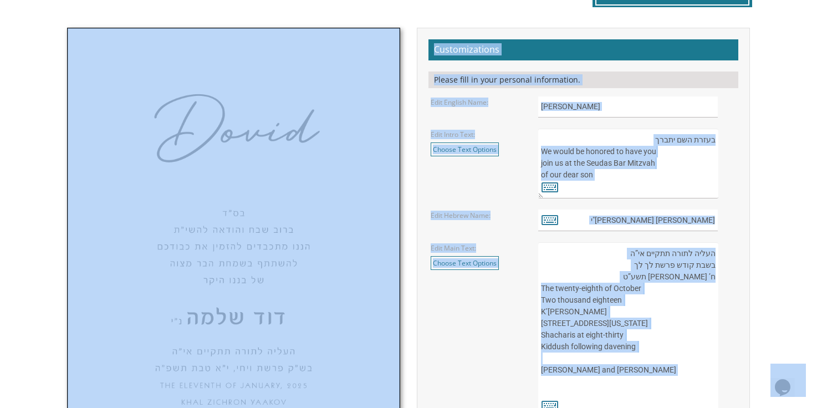
click at [649, 157] on textarea "בעזרת השם יתברך We would be honored to have you join us at the Seudas Bar Mitzv…" at bounding box center [628, 164] width 180 height 70
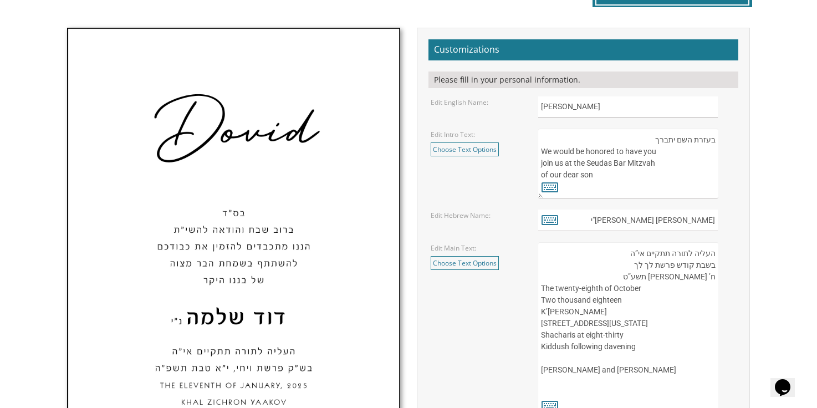
drag, startPoint x: 714, startPoint y: 140, endPoint x: 649, endPoint y: 175, distance: 73.4
click at [649, 175] on textarea "בעזרת השם יתברך We would be honored to have you join us at the Seudas Bar Mitzv…" at bounding box center [628, 164] width 180 height 70
click at [609, 175] on textarea "בעזרת השם יתברך We would be honored to have you join us at the Seudas Bar Mitzv…" at bounding box center [628, 164] width 180 height 70
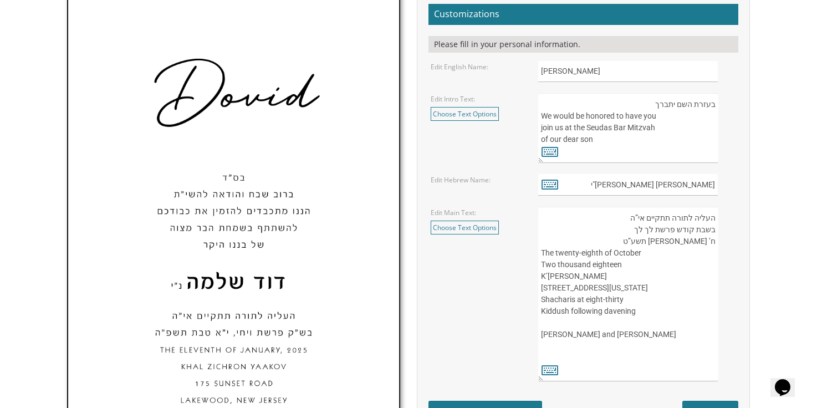
scroll to position [392, 0]
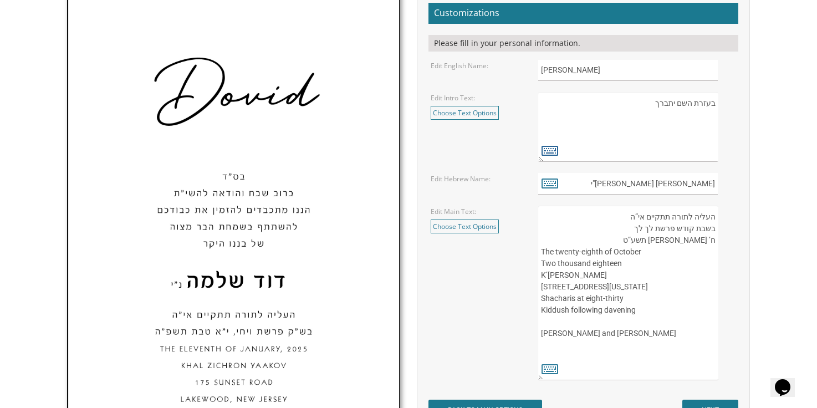
type textarea "בעזרת השם יתברך"
click at [551, 152] on icon at bounding box center [550, 151] width 17 height 16
type textarea "בעזרת השם יתברך"
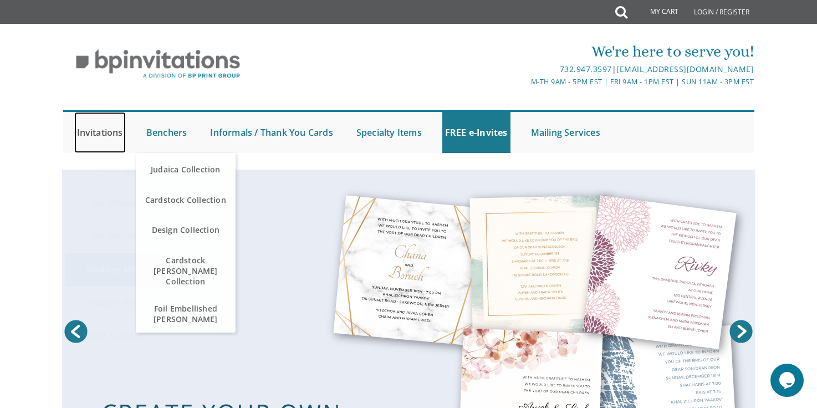
click at [109, 136] on link "Invitations" at bounding box center [100, 132] width 52 height 41
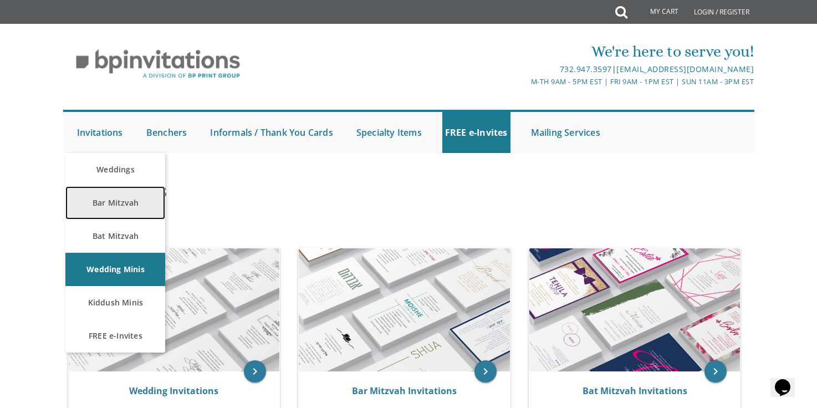
click at [104, 206] on link "Bar Mitzvah" at bounding box center [115, 202] width 100 height 33
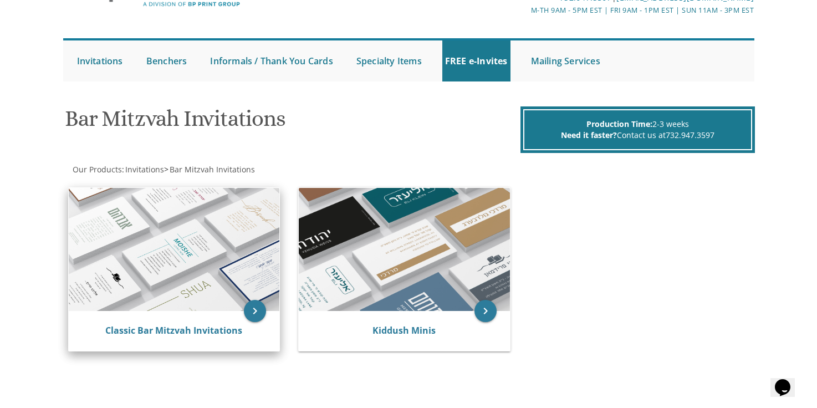
scroll to position [76, 0]
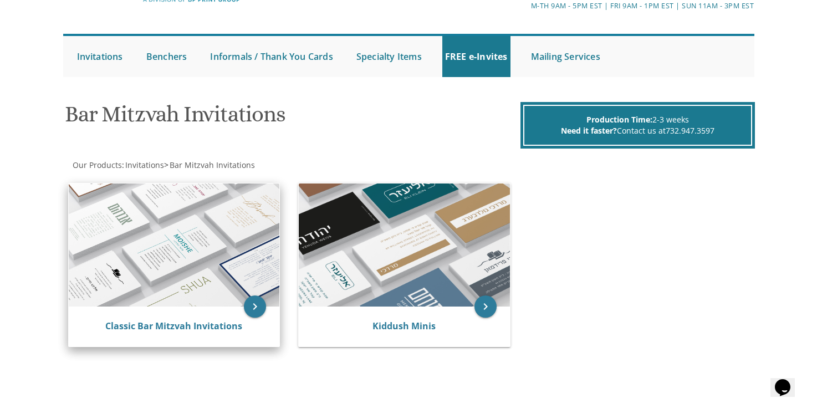
click at [138, 286] on img at bounding box center [174, 245] width 211 height 123
click at [145, 255] on img at bounding box center [174, 245] width 211 height 123
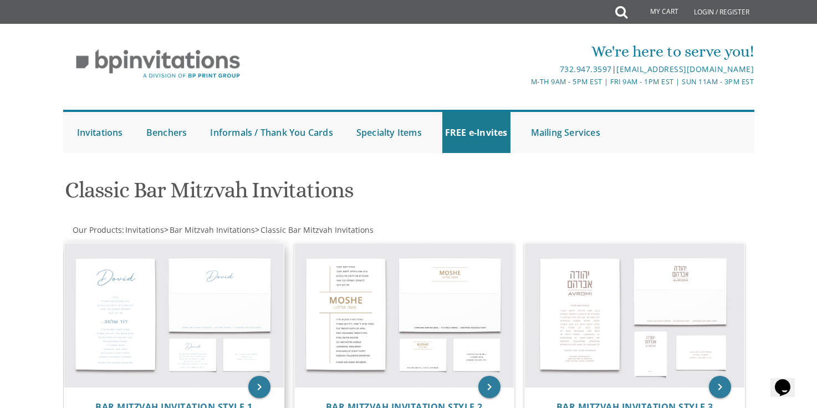
click at [145, 292] on img at bounding box center [174, 315] width 220 height 144
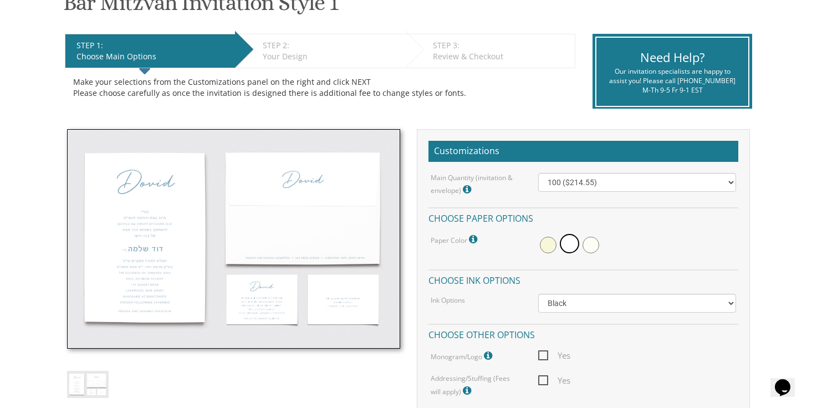
scroll to position [215, 0]
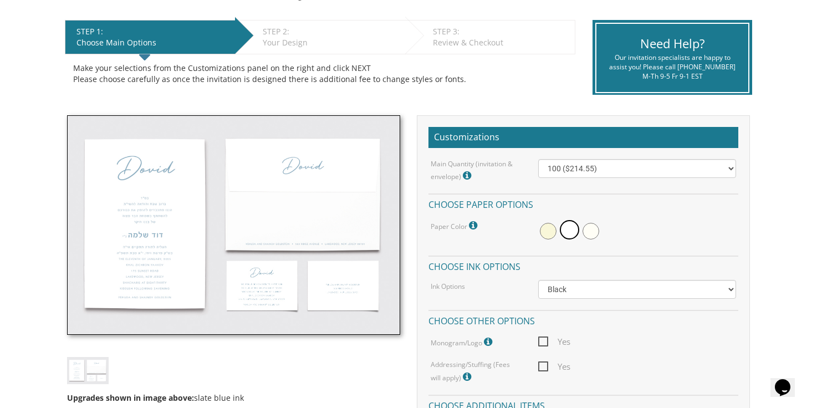
click at [151, 216] on img at bounding box center [233, 225] width 333 height 220
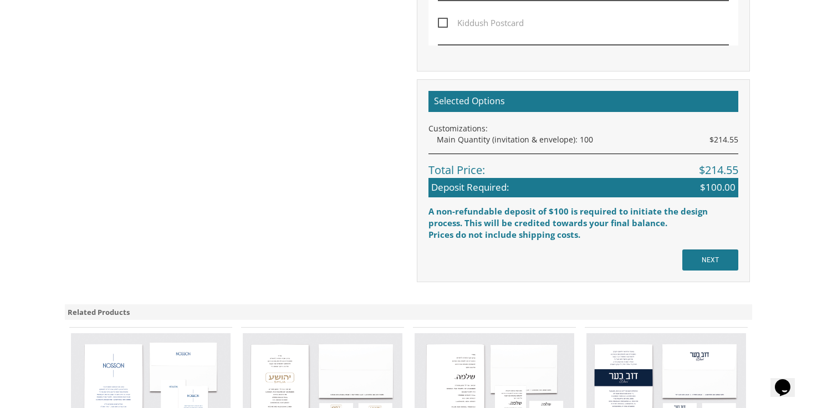
scroll to position [858, 0]
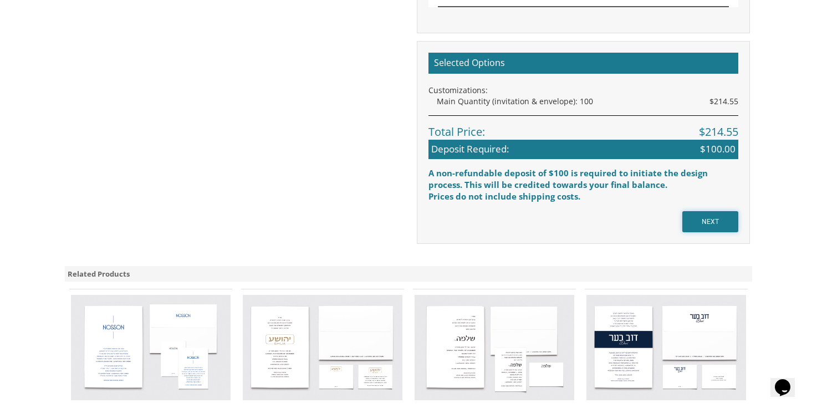
click at [704, 221] on input "NEXT" at bounding box center [711, 221] width 56 height 21
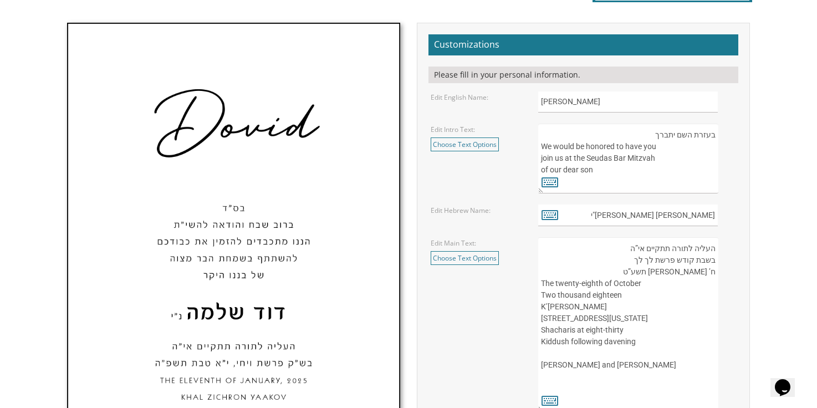
scroll to position [287, 0]
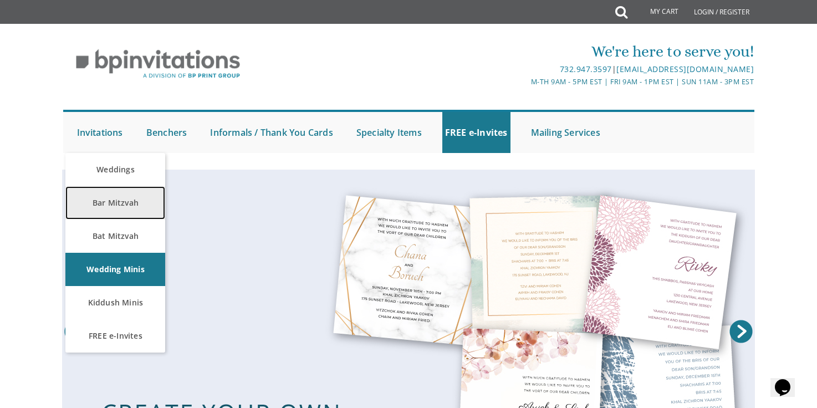
click at [95, 202] on link "Bar Mitzvah" at bounding box center [115, 202] width 100 height 33
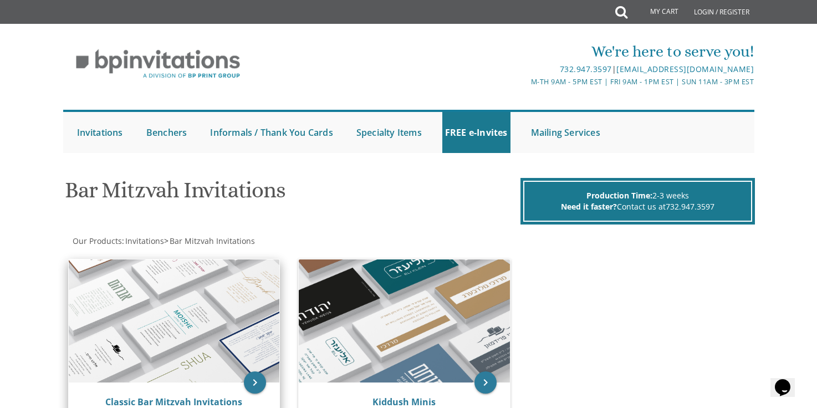
click at [133, 293] on img at bounding box center [174, 321] width 211 height 123
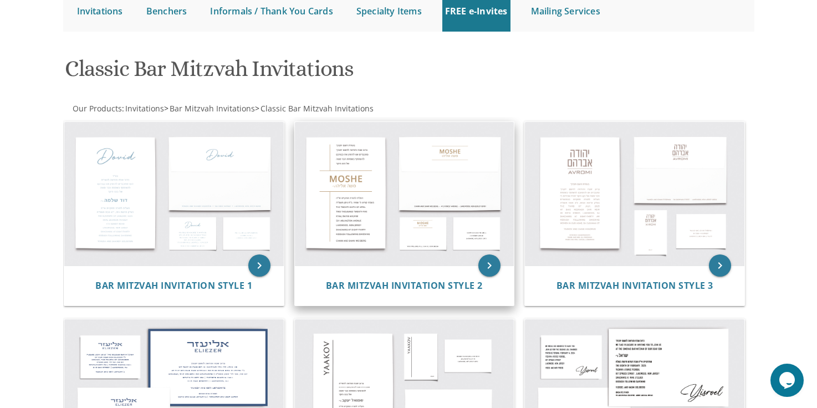
scroll to position [123, 0]
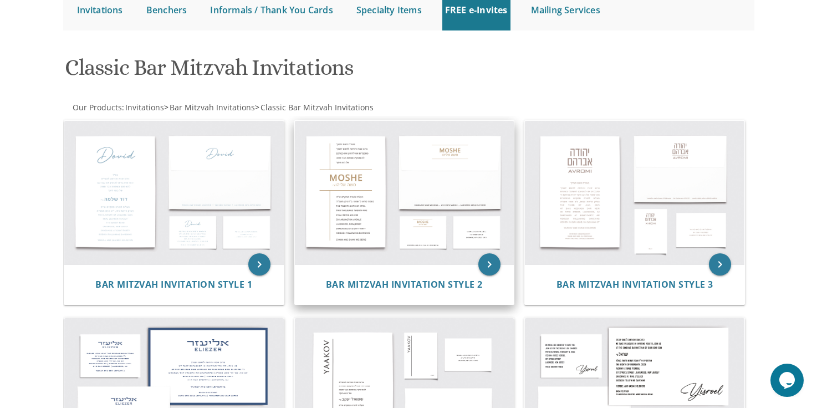
click at [350, 157] on img at bounding box center [405, 193] width 220 height 144
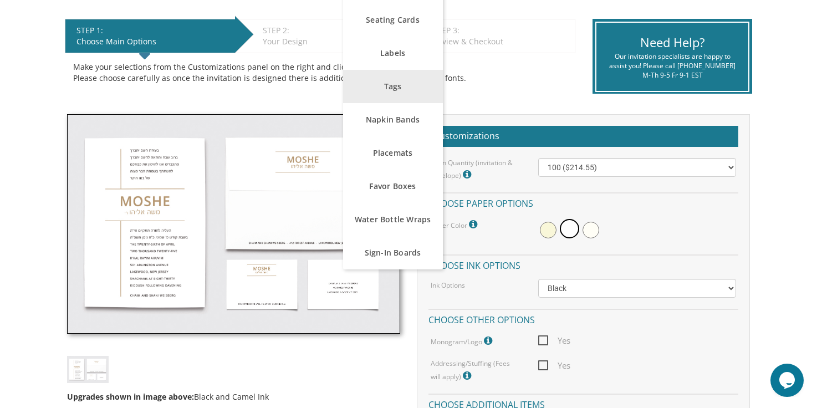
scroll to position [228, 0]
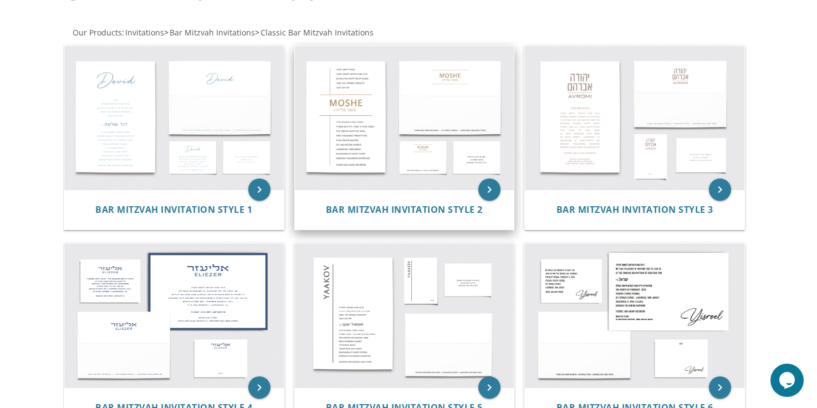
scroll to position [204, 0]
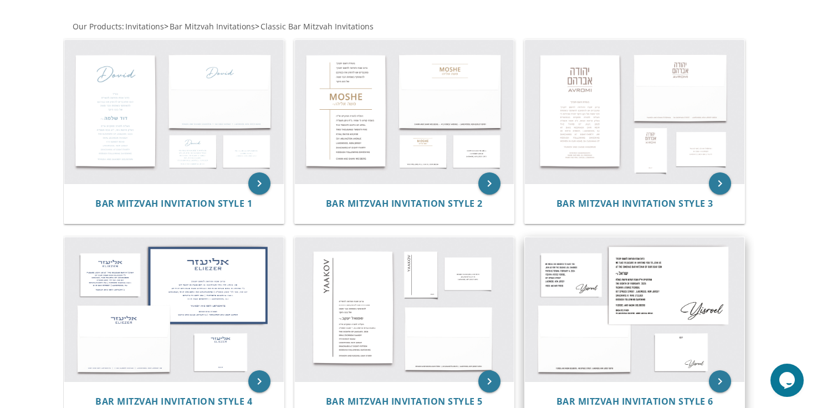
click at [693, 286] on img at bounding box center [635, 309] width 220 height 144
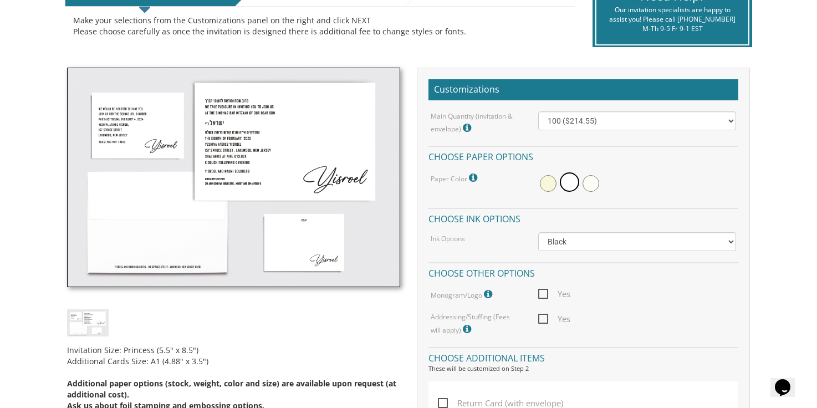
scroll to position [383, 0]
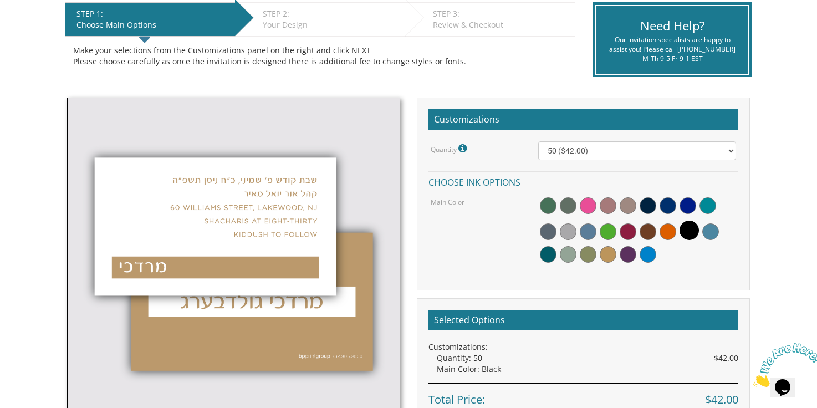
scroll to position [398, 0]
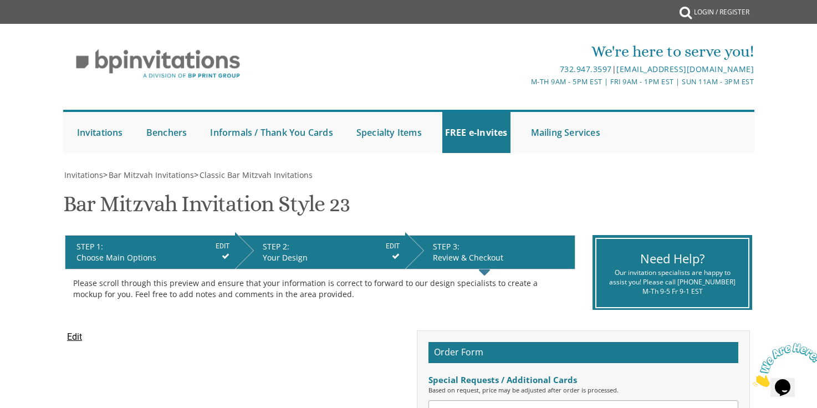
click at [388, 255] on div "Your Design" at bounding box center [331, 257] width 137 height 11
click at [339, 251] on div "STEP 2: EDIT" at bounding box center [331, 246] width 137 height 11
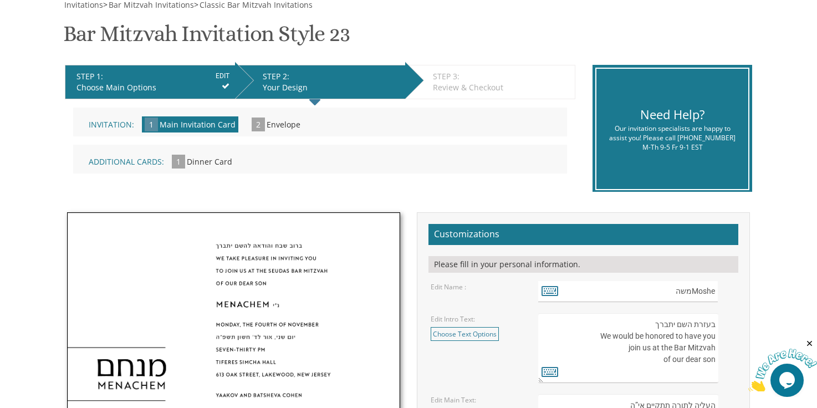
scroll to position [202, 0]
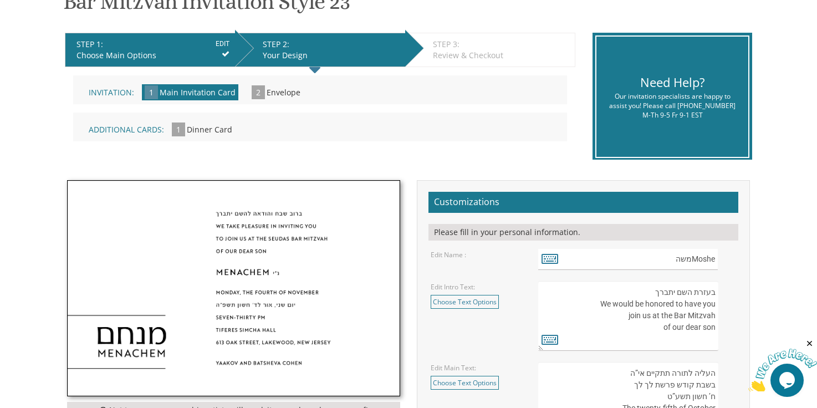
click at [214, 135] on div "Additional Cards: 1 Dinner Card »" at bounding box center [320, 127] width 494 height 29
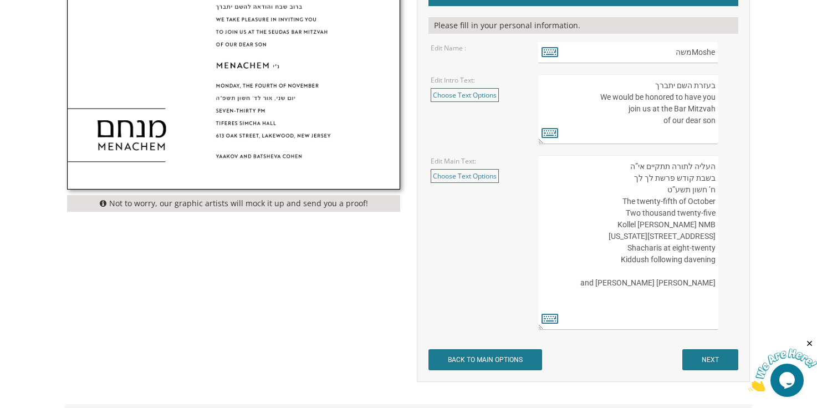
scroll to position [669, 0]
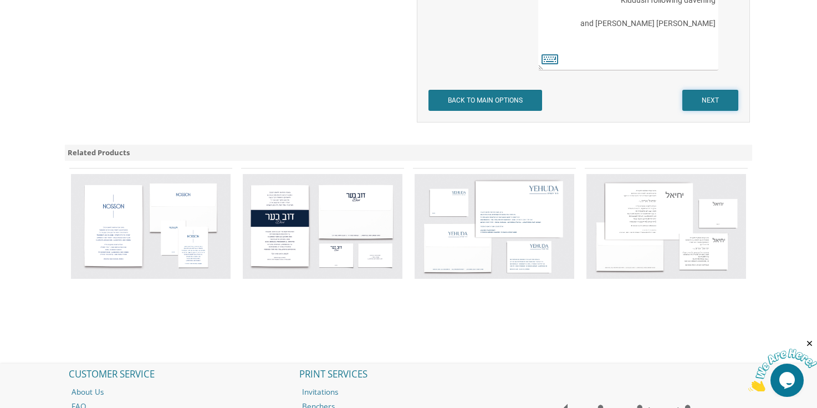
click at [719, 98] on input "NEXT" at bounding box center [711, 100] width 56 height 21
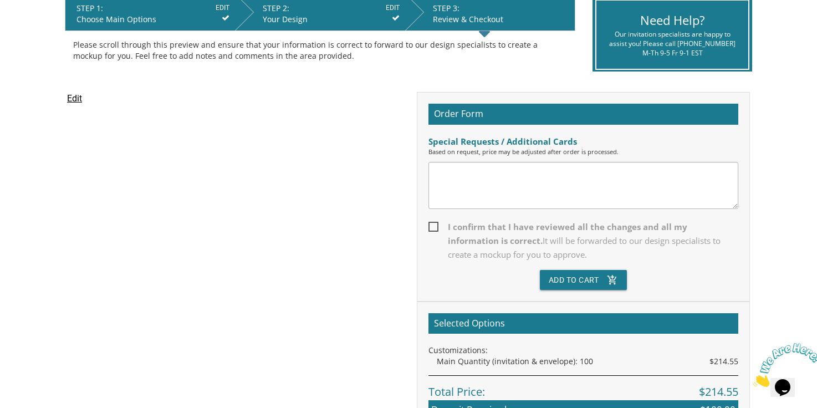
scroll to position [66, 0]
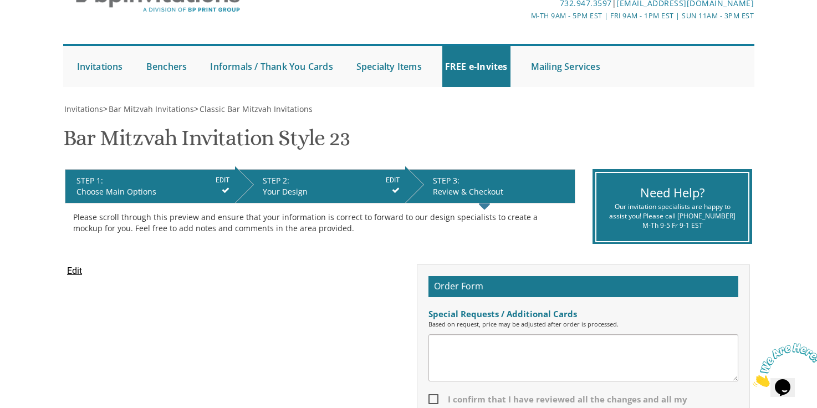
click at [627, 342] on textarea at bounding box center [584, 357] width 310 height 47
drag, startPoint x: 434, startPoint y: 372, endPoint x: 490, endPoint y: 370, distance: 55.5
click at [490, 370] on textarea "we will need a dinner card It will be October 23rd at 7:30pm Shaarei Tefillah" at bounding box center [584, 357] width 310 height 47
paste textarea
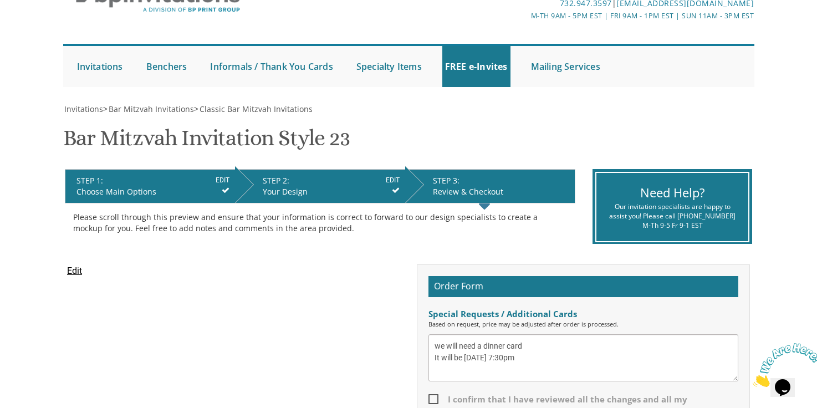
click at [491, 365] on textarea "we will need a dinner card It will be October 23rd at 7:30pm" at bounding box center [584, 357] width 310 height 47
click at [466, 375] on textarea "we will need a dinner card It will be October 23rd at 7:30pm Congregation Shaar…" at bounding box center [584, 357] width 310 height 47
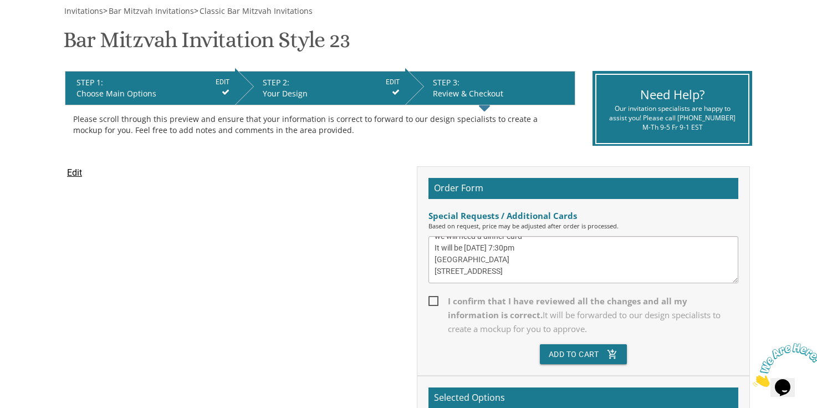
scroll to position [250, 0]
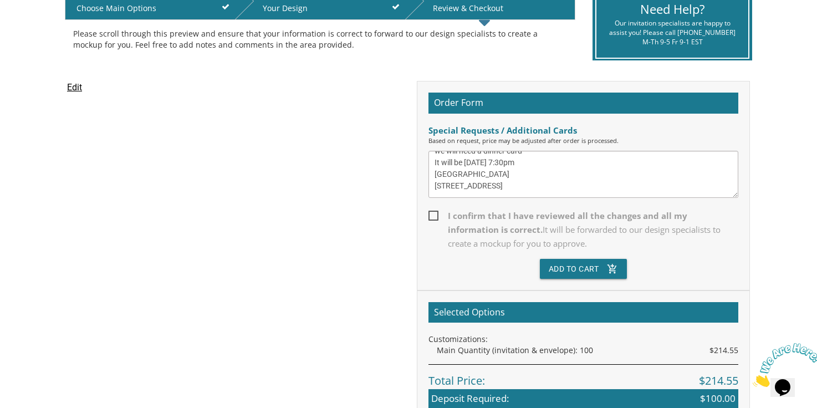
type textarea "we will need a dinner card It will be [DATE] 7:30pm [GEOGRAPHIC_DATA] [STREET_A…"
click at [426, 213] on div "Order Form Special Requests / Additional Cards Based on request, price may be a…" at bounding box center [583, 186] width 333 height 210
click at [435, 216] on span "I confirm that I have reviewed all the changes and all my information is correc…" at bounding box center [584, 230] width 310 height 42
click at [435, 216] on input "I confirm that I have reviewed all the changes and all my information is correc…" at bounding box center [432, 214] width 7 height 7
checkbox input "true"
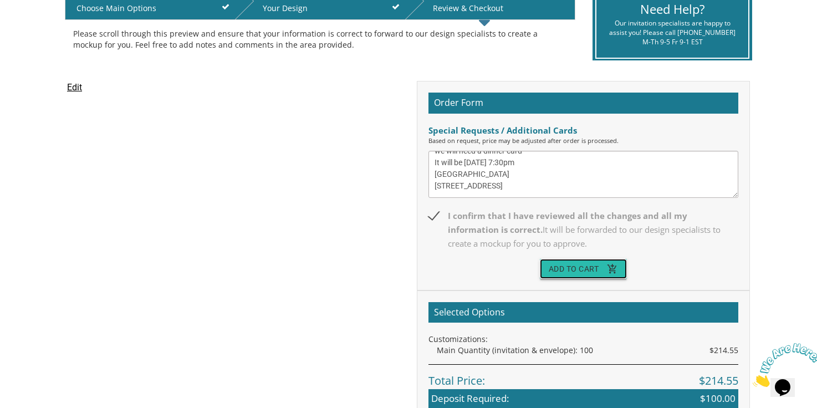
click at [572, 267] on button "Add To Cart add_shopping_cart" at bounding box center [584, 269] width 88 height 20
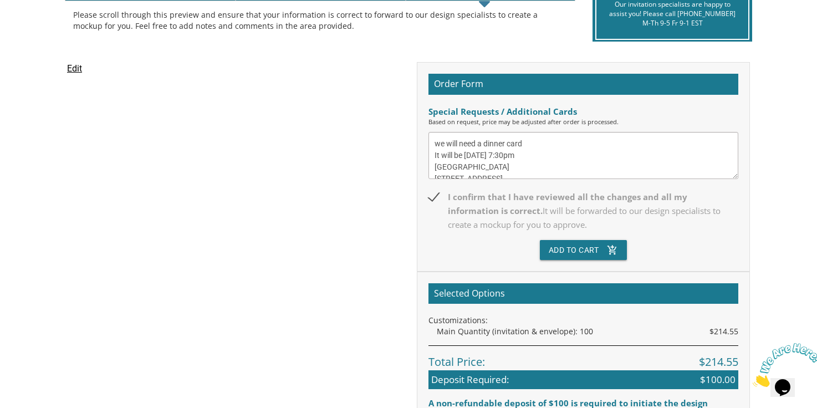
scroll to position [216, 0]
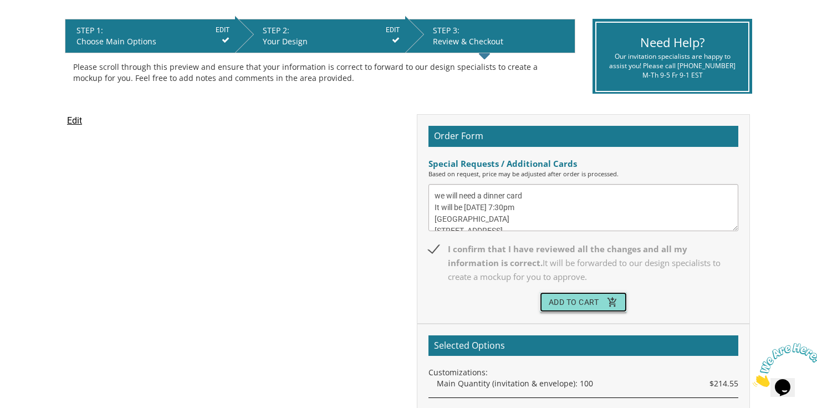
click at [590, 304] on button "Add To Cart add_shopping_cart" at bounding box center [584, 302] width 88 height 20
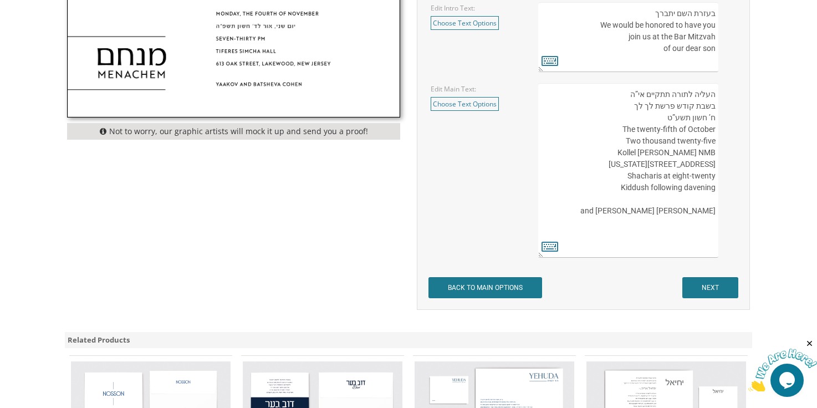
scroll to position [472, 0]
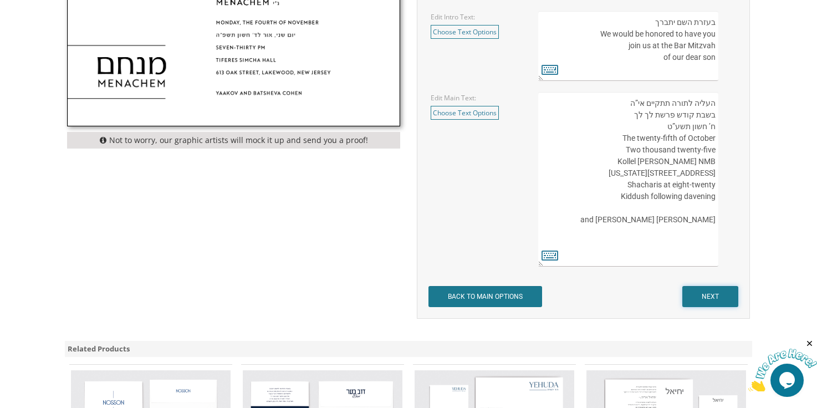
click at [699, 297] on input "NEXT" at bounding box center [711, 296] width 56 height 21
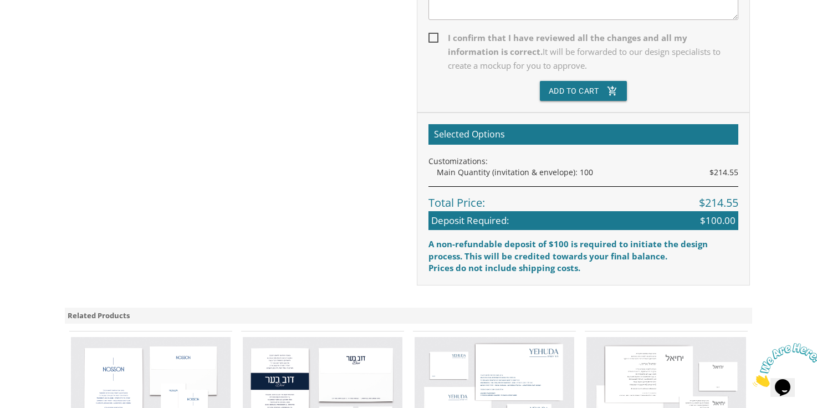
scroll to position [436, 0]
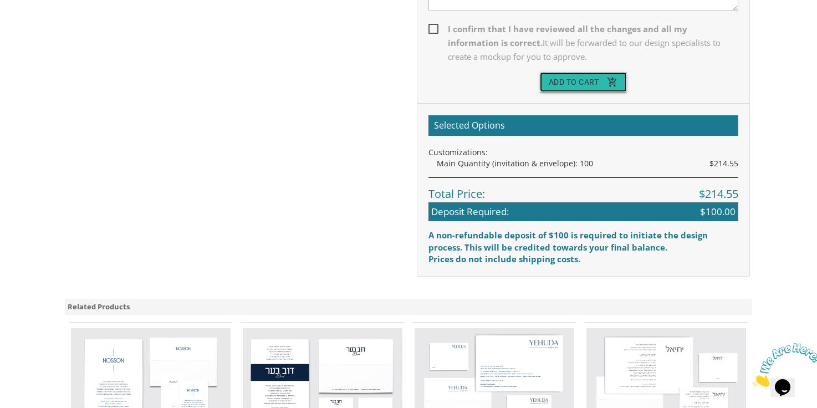
click at [572, 86] on button "Add To Cart add_shopping_cart" at bounding box center [584, 82] width 88 height 20
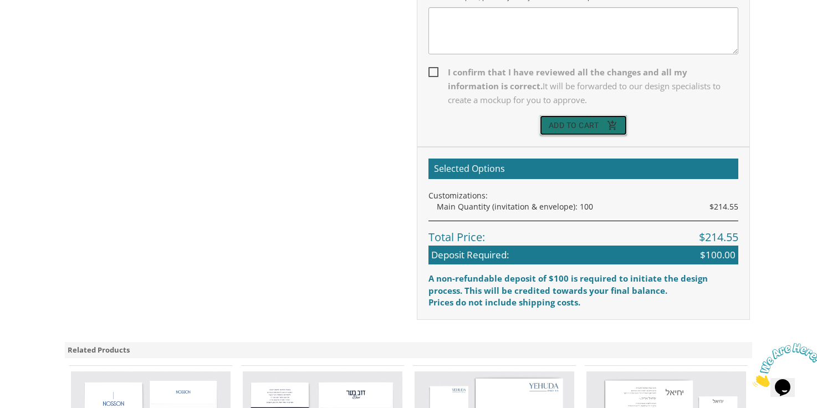
scroll to position [308, 0]
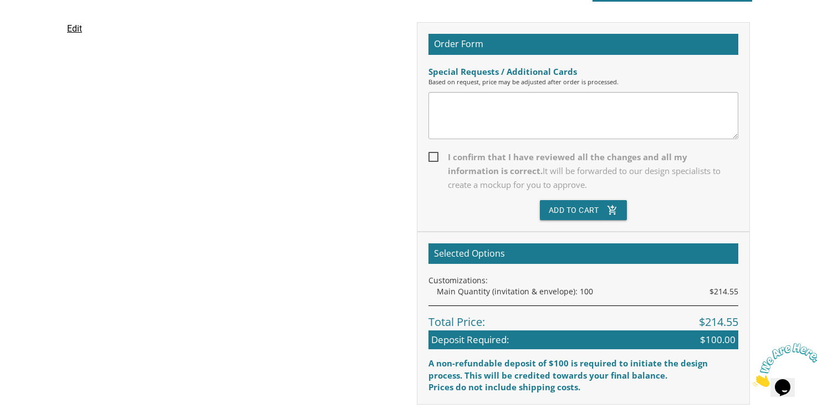
click at [432, 154] on span "I confirm that I have reviewed all the changes and all my information is correc…" at bounding box center [584, 171] width 310 height 42
click at [432, 154] on input "I confirm that I have reviewed all the changes and all my information is correc…" at bounding box center [432, 156] width 7 height 7
checkbox input "true"
click at [563, 212] on button "Add To Cart add_shopping_cart" at bounding box center [584, 210] width 88 height 20
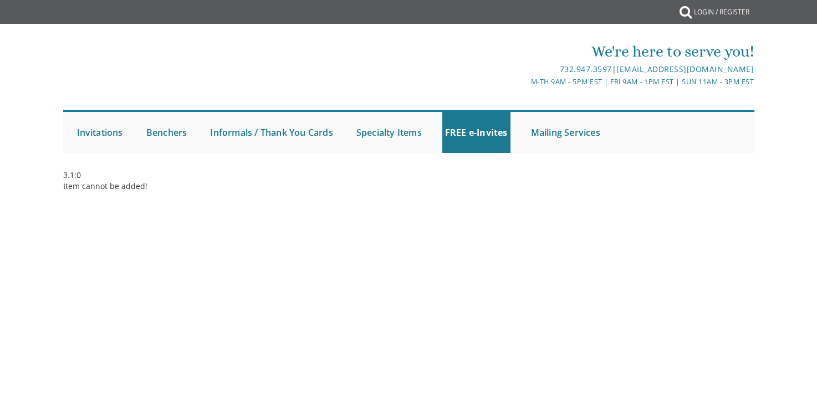
drag, startPoint x: 611, startPoint y: 68, endPoint x: 770, endPoint y: 65, distance: 159.7
click at [772, 65] on div "We're here to serve you! 732.947.3597 | [EMAIL_ADDRESS][DOMAIN_NAME] M-Th 9am -…" at bounding box center [408, 93] width 817 height 129
copy div "[EMAIL_ADDRESS][DOMAIN_NAME]"
